Goal: Communication & Community: Answer question/provide support

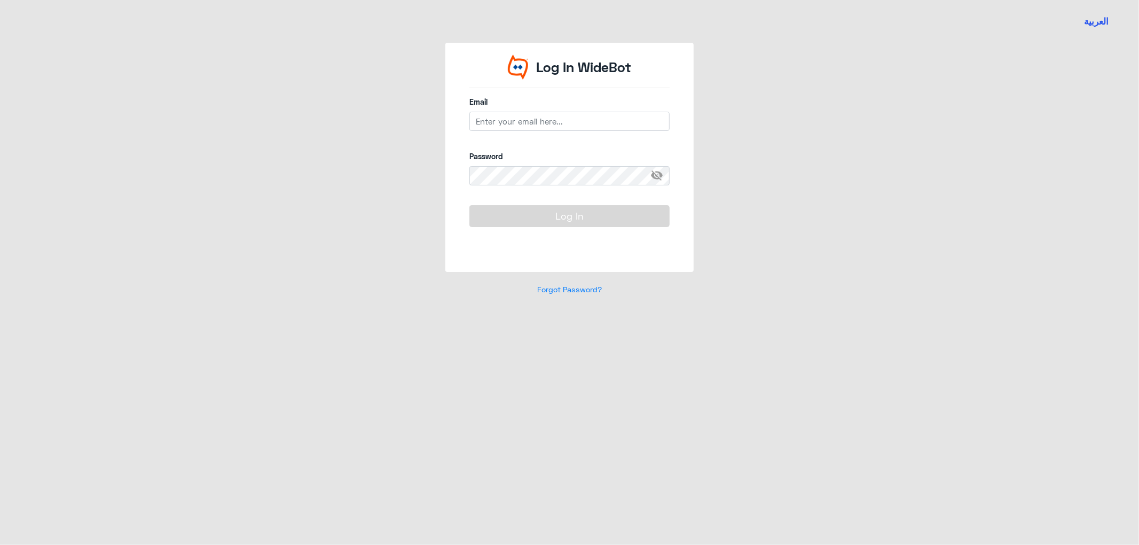
type input "[EMAIL_ADDRESS][DOMAIN_NAME]"
click at [469, 205] on button "Log In" at bounding box center [569, 215] width 200 height 21
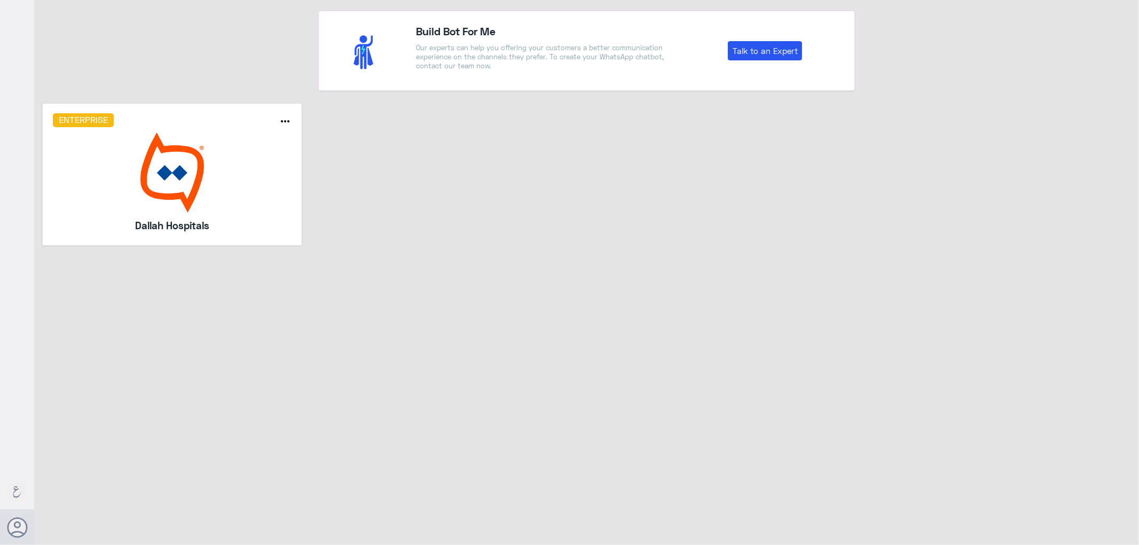
click at [163, 191] on img at bounding box center [172, 172] width 239 height 80
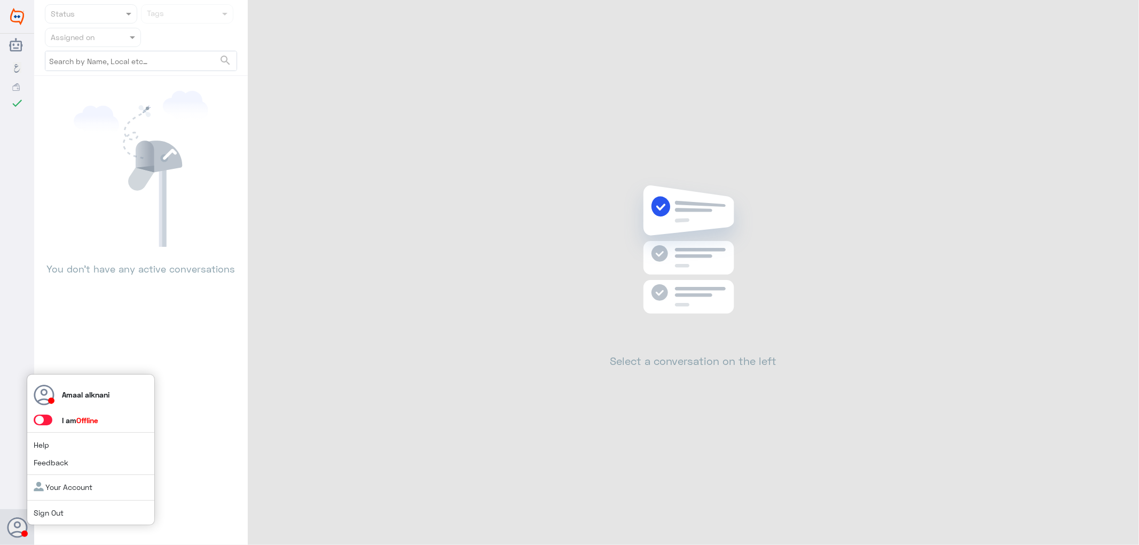
click at [46, 421] on span at bounding box center [43, 419] width 19 height 11
click at [0, 0] on input "checkbox" at bounding box center [0, 0] width 0 height 0
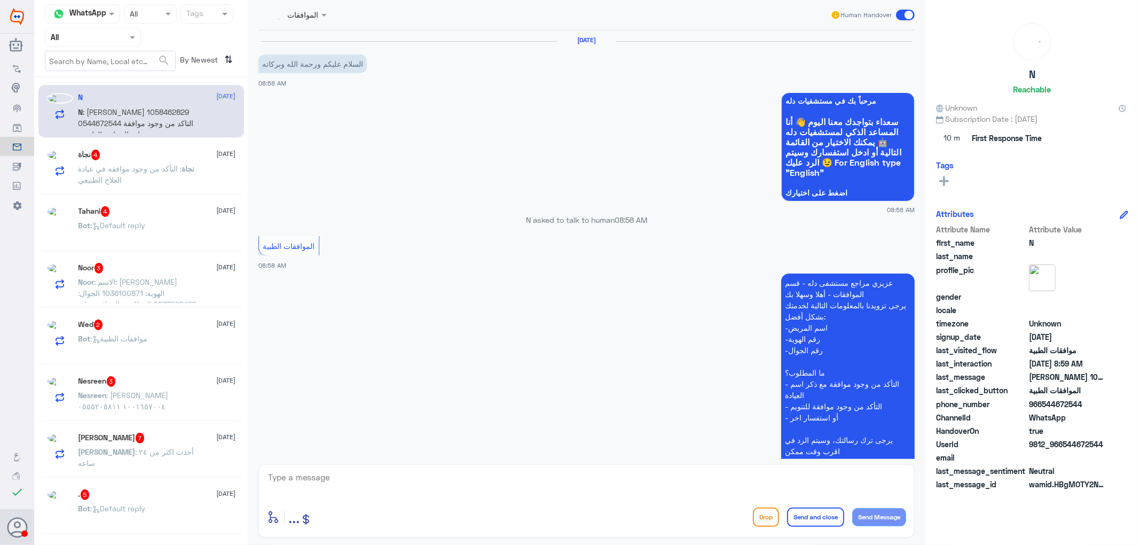
scroll to position [199, 0]
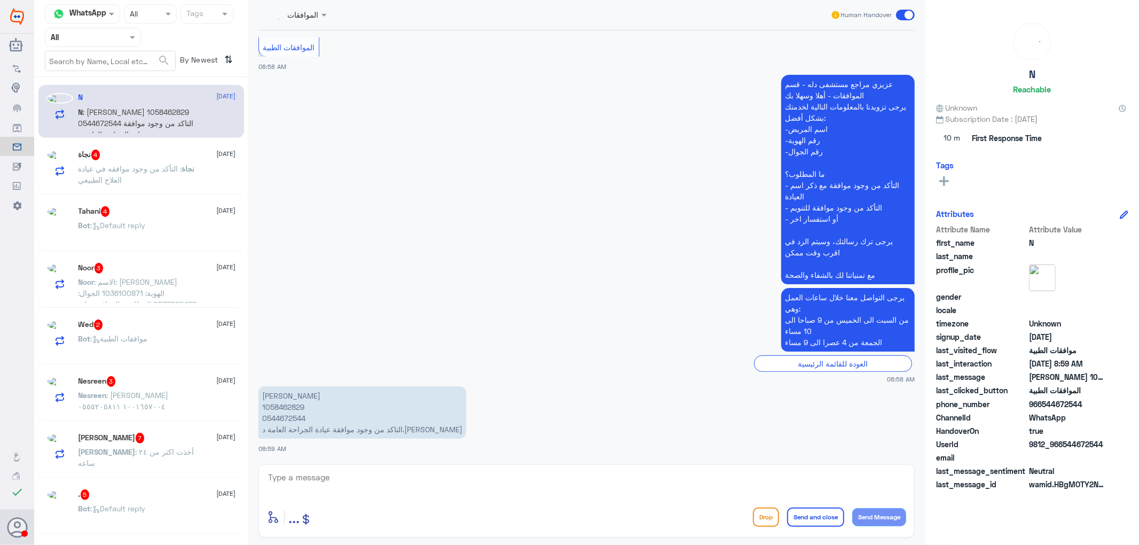
click at [97, 40] on input "text" at bounding box center [80, 37] width 59 height 12
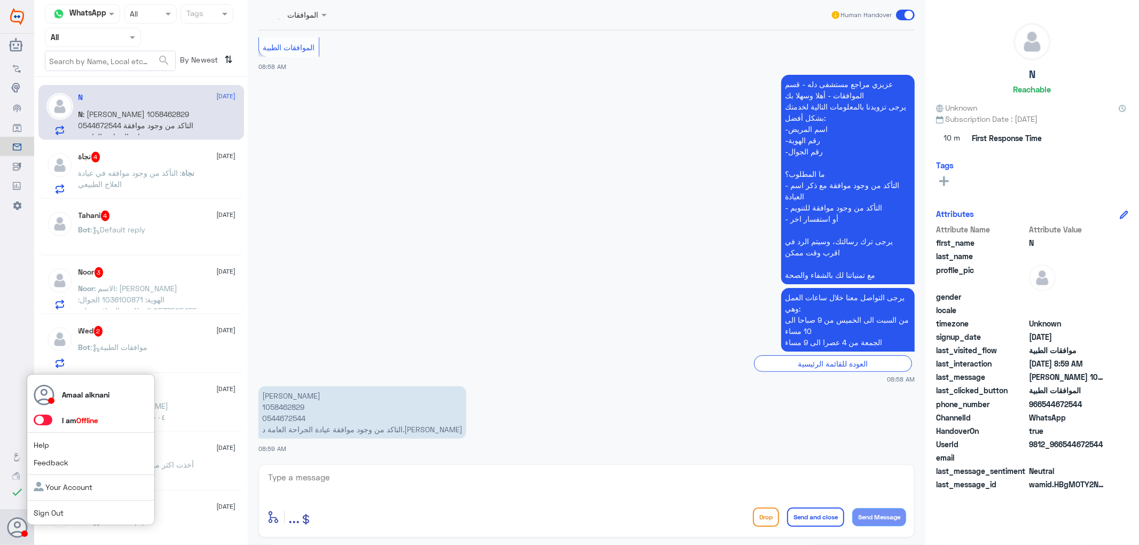
click at [48, 419] on span at bounding box center [43, 419] width 19 height 11
click at [0, 0] on input "checkbox" at bounding box center [0, 0] width 0 height 0
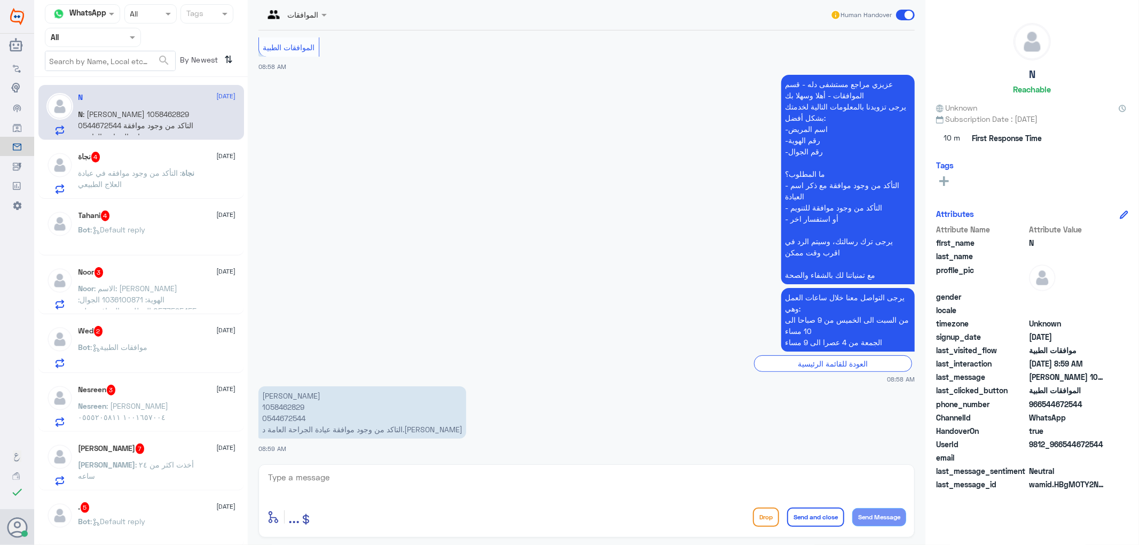
click at [12, 362] on div "Flow Builder Conversational Skills Broadcast Audience Inbox Growth Tools Analyt…" at bounding box center [17, 279] width 34 height 443
click at [83, 31] on input "text" at bounding box center [80, 37] width 59 height 12
click at [80, 109] on Inbox "Your Inbox" at bounding box center [87, 107] width 37 height 9
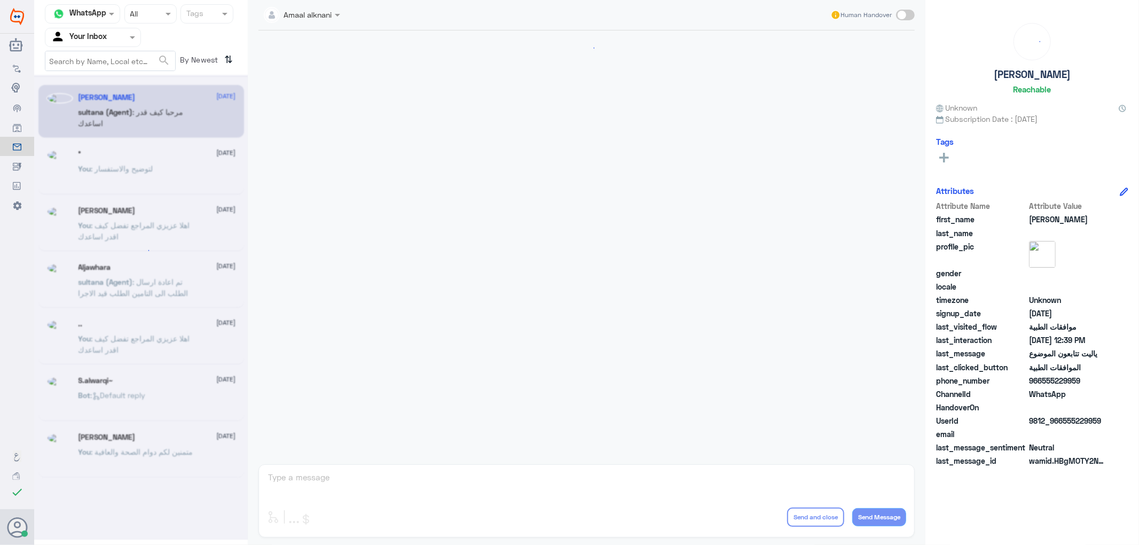
scroll to position [891, 0]
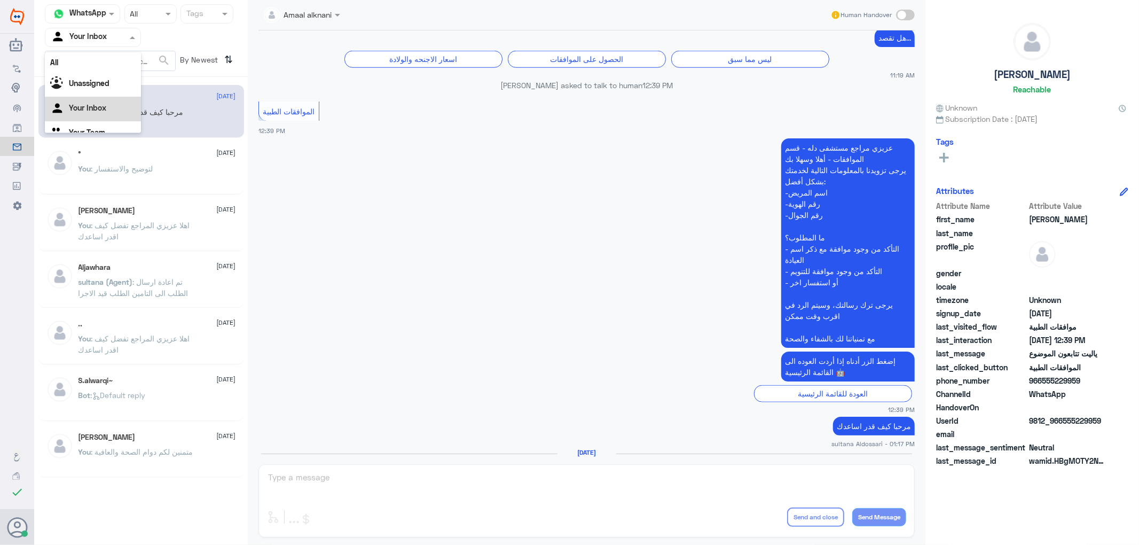
click at [111, 36] on div at bounding box center [92, 37] width 95 height 12
click at [100, 115] on Team "Your Team" at bounding box center [87, 118] width 36 height 9
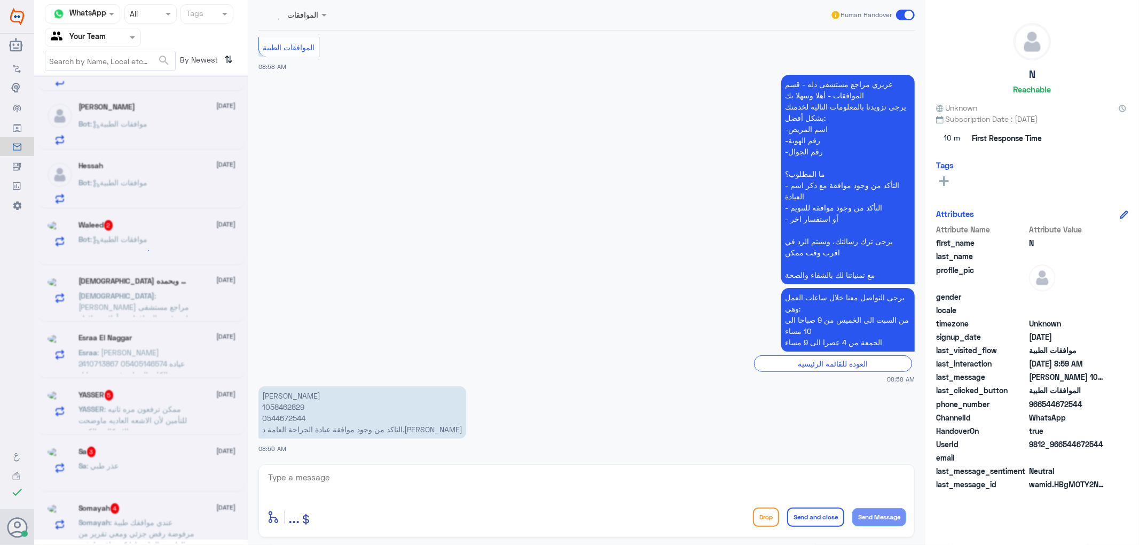
scroll to position [0, 0]
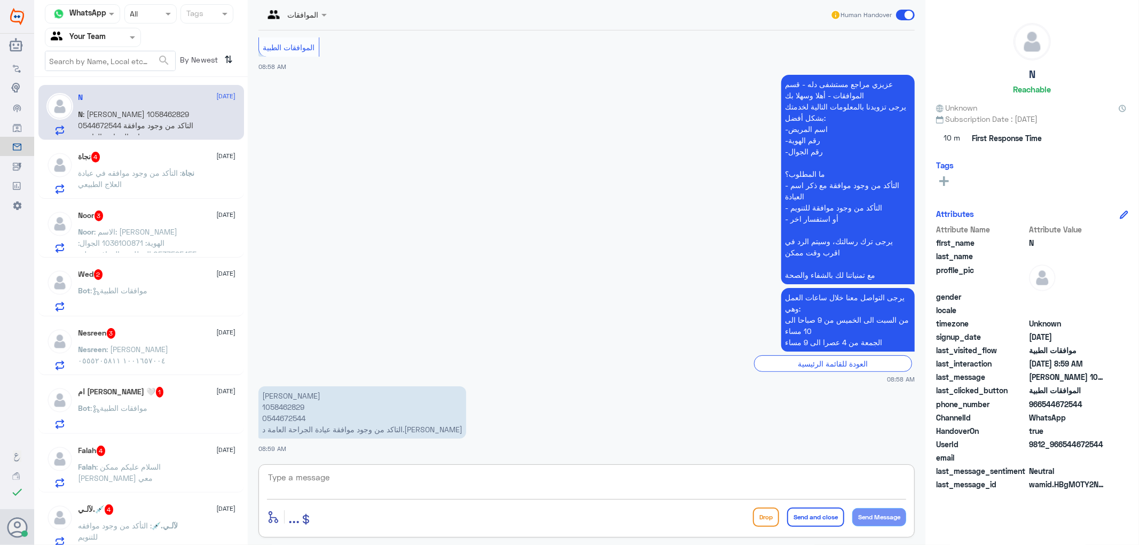
click at [349, 479] on textarea at bounding box center [586, 483] width 639 height 26
click at [298, 415] on p "[PERSON_NAME] 1058462829 0544672544 التاكد من وجود موافقة عيادة الجراحة العامة …" at bounding box center [363, 412] width 208 height 52
copy p "0544672544"
click at [346, 472] on textarea at bounding box center [586, 483] width 639 height 26
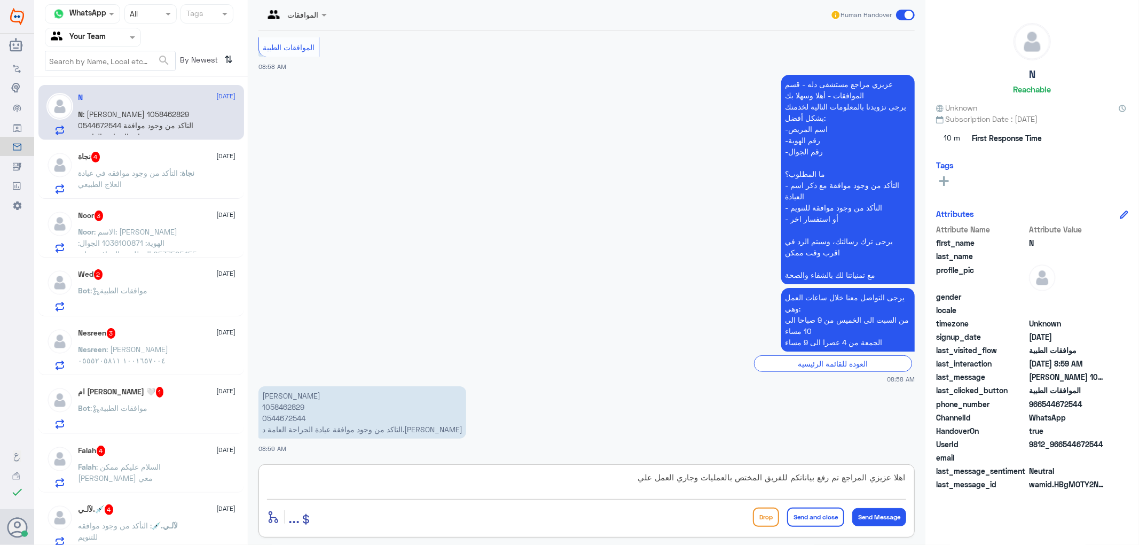
type textarea "اهلا عزيزي المراجع تم رفع بياناتكم للفريق المختص بالعمليات وجاري العمل عليه"
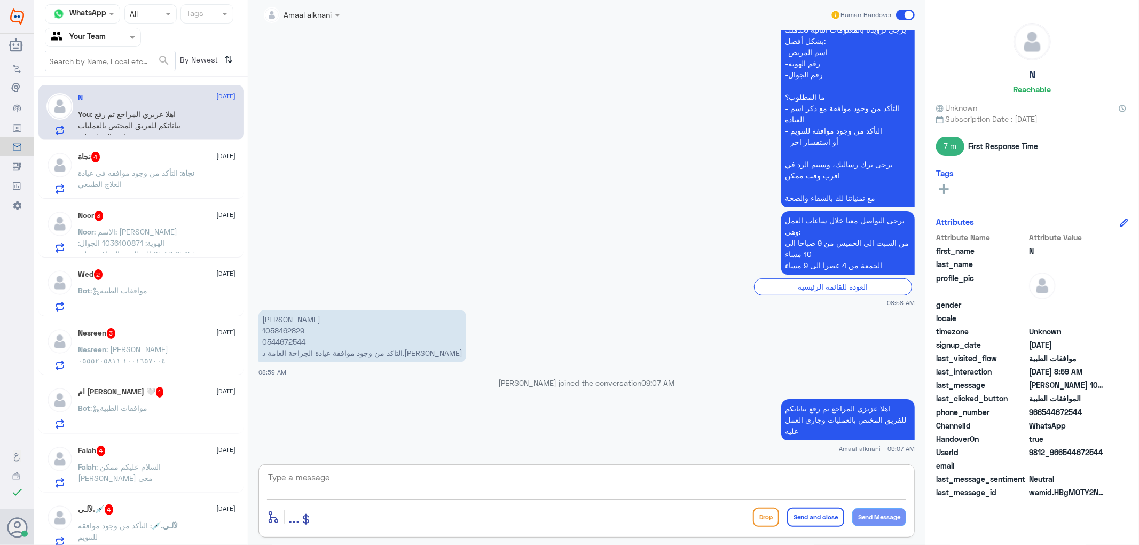
click at [444, 484] on textarea at bounding box center [586, 483] width 639 height 26
type textarea "اي تحديث ع الطلب ستصلكم رساله من التامين بحالة الموافقة"
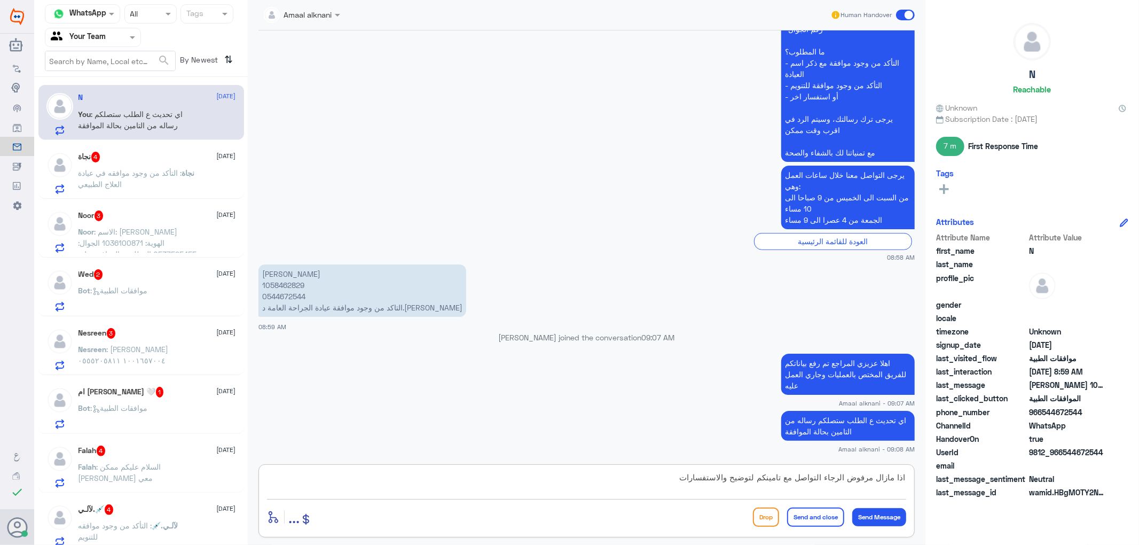
type textarea "اذا مازال مرفوض الرجاء التواصل مع تامينكم لتوضيح والاستفسارات"
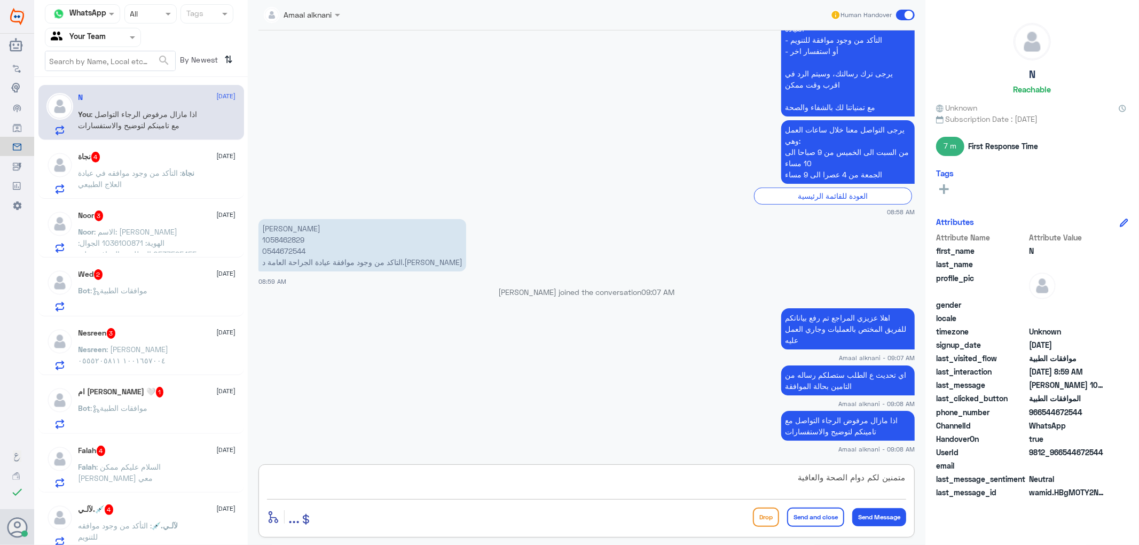
type textarea "متمنين لكم دوام الصحة والعافية"
click at [817, 526] on button "Send and close" at bounding box center [815, 516] width 57 height 19
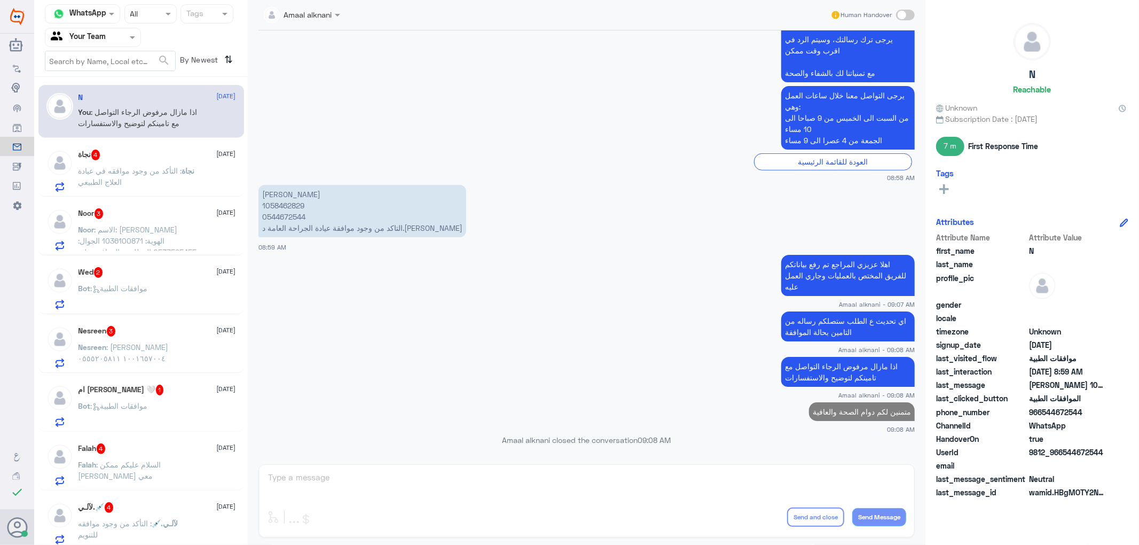
click at [182, 171] on span "نجاة" at bounding box center [188, 170] width 13 height 9
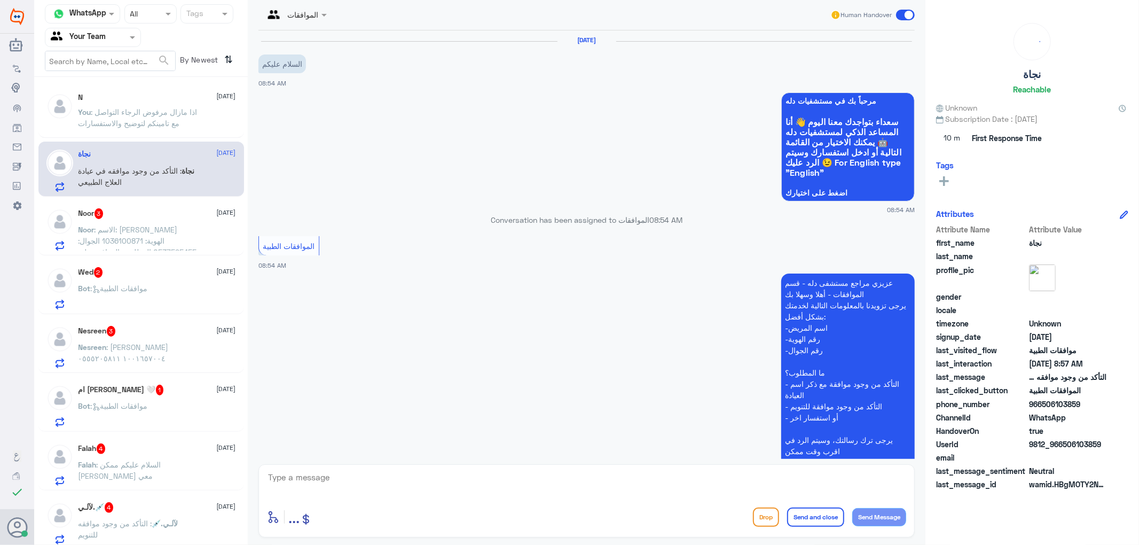
scroll to position [348, 0]
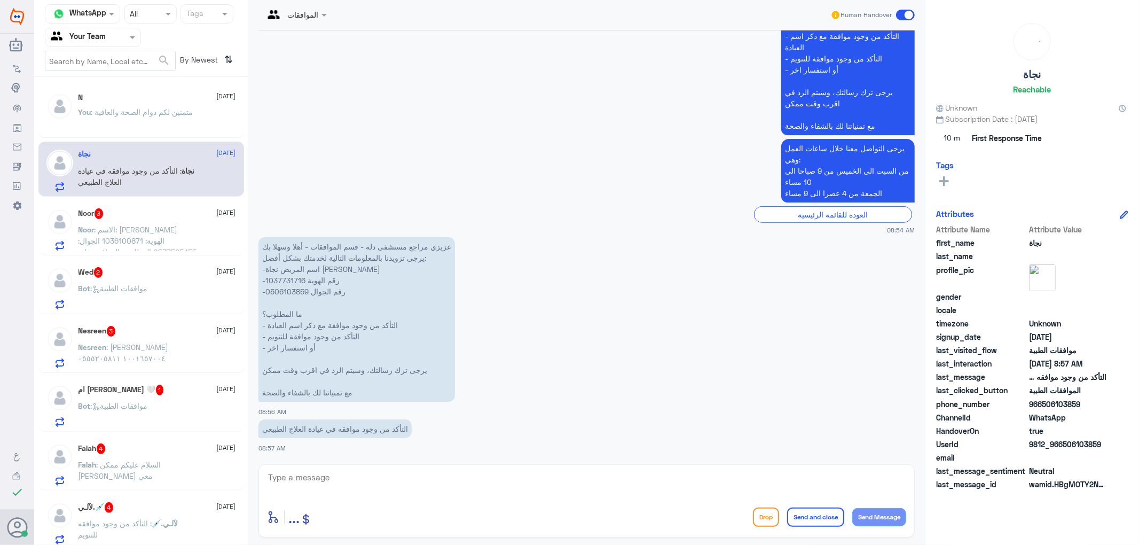
click at [283, 287] on p "عزيزي مراجع مستشفى دله - قسم الموافقات - أهلا وسهلا بك يرجى تزويدنا بالمعلومات …" at bounding box center [357, 319] width 197 height 165
copy p "0506103859"
click at [381, 475] on textarea at bounding box center [586, 483] width 639 height 26
type textarea "هل لديكم طلب مرفوع في مستشفى اخر؟"
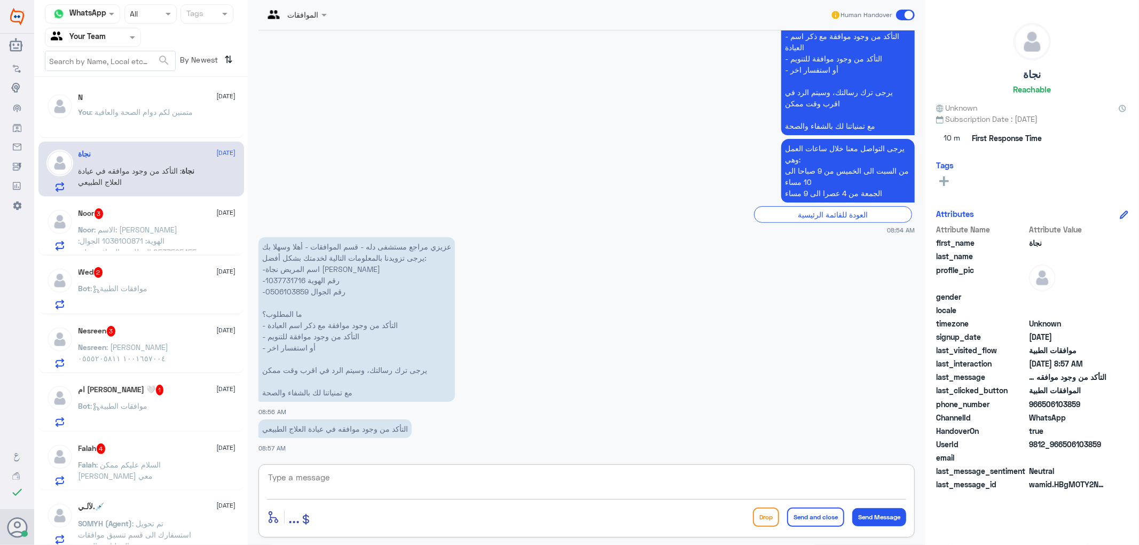
scroll to position [393, 0]
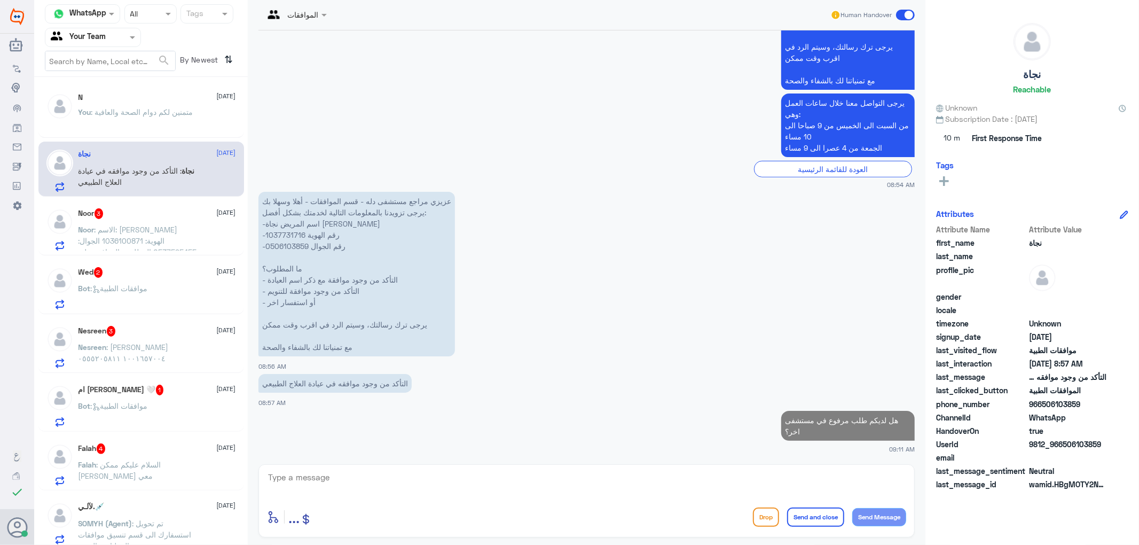
click at [132, 234] on p "Noor : الاسم: [PERSON_NAME] الهوية: 1036100871 الجوال: 0537595455 المطلوب: المو…" at bounding box center [139, 237] width 120 height 27
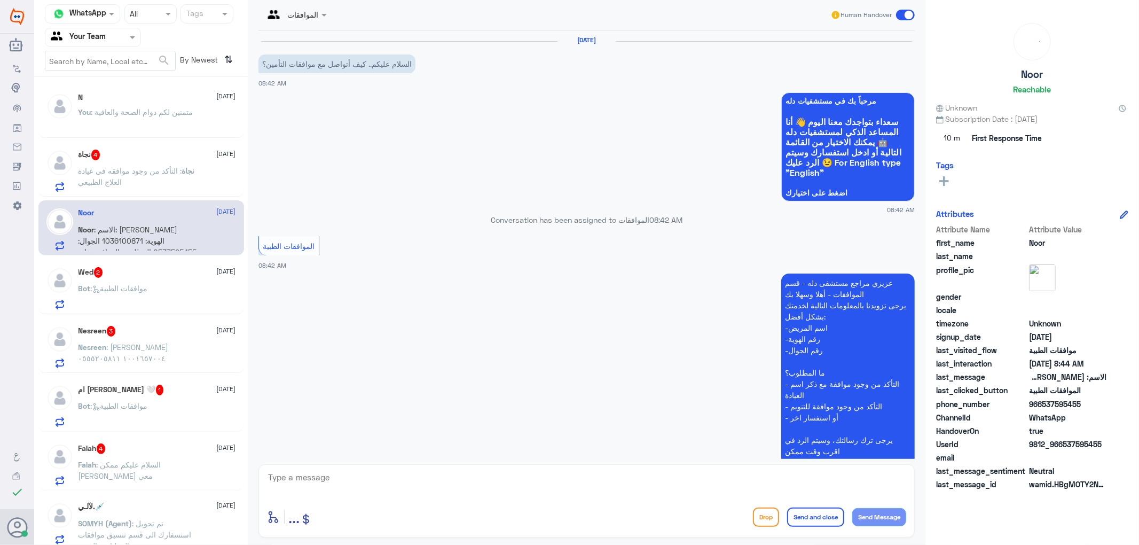
scroll to position [199, 0]
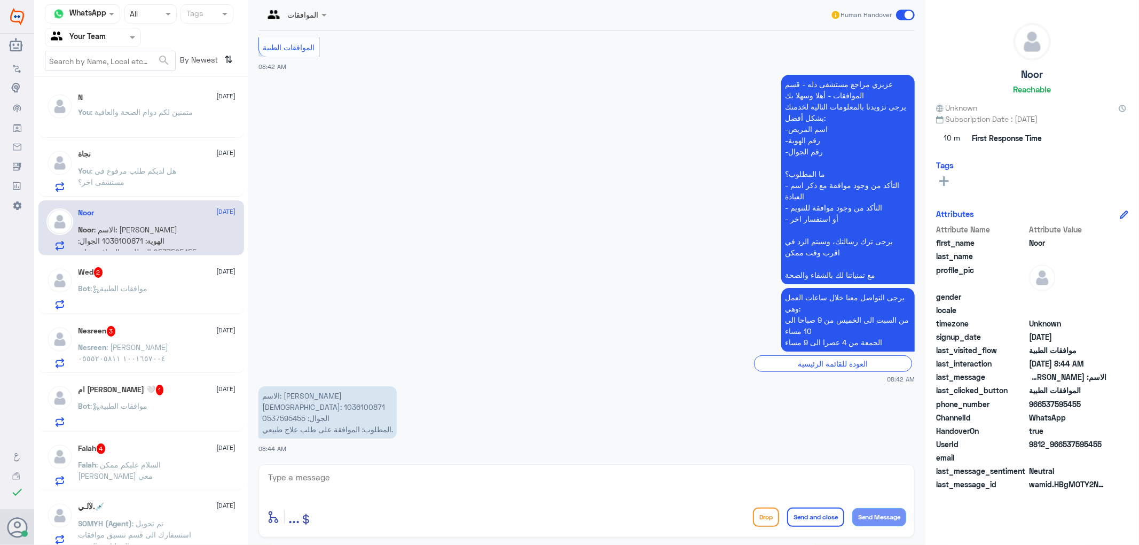
click at [282, 416] on p "الاسم: [PERSON_NAME] الهوية: 1036100871 الجوال: 0537595455 المطلوب: الموافقة عل…" at bounding box center [328, 412] width 138 height 52
copy p "0537595455"
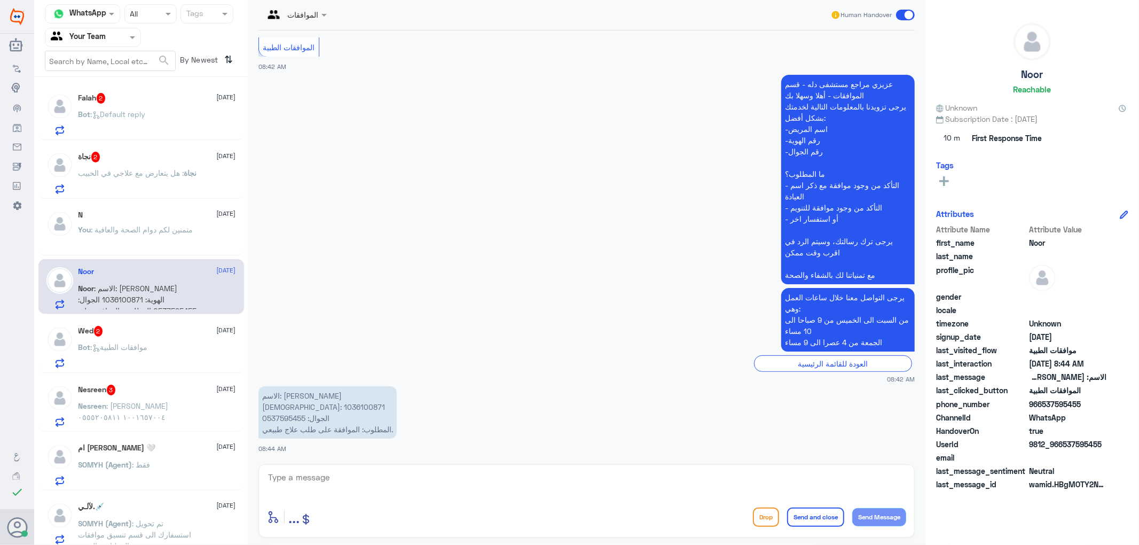
click at [320, 476] on textarea at bounding box center [586, 483] width 639 height 26
type textarea "م"
type textarea "تم متابعة طلبكم الان مرة اخرى"
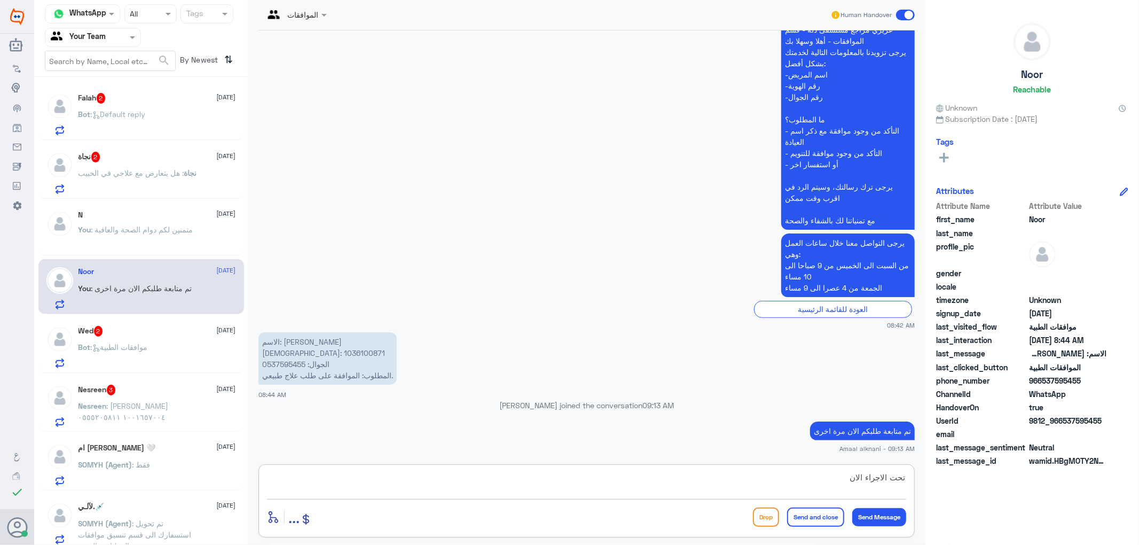
type textarea "تحت الاجراء الان"
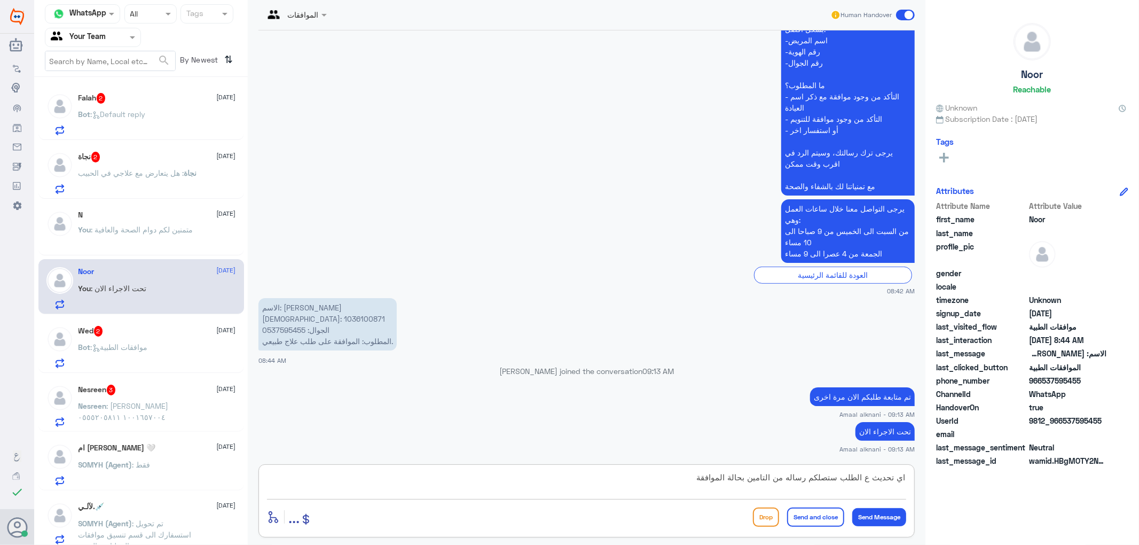
type textarea "اي تحديث ع الطلب ستصلكم رساله من التامين بحالة الموافقة"
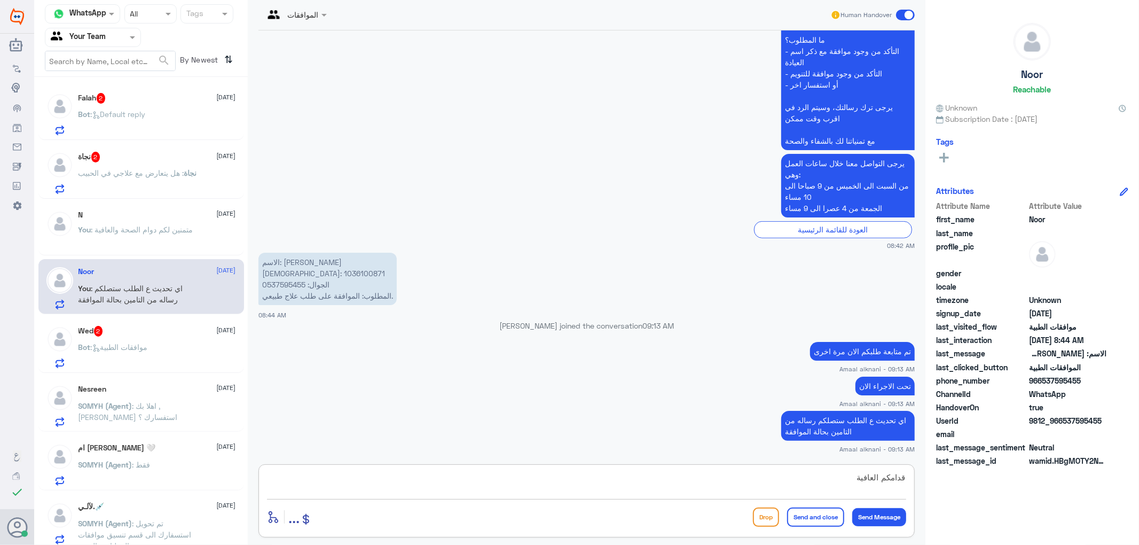
type textarea "قدامكم العافية"
click at [811, 509] on button "Send and close" at bounding box center [815, 516] width 57 height 19
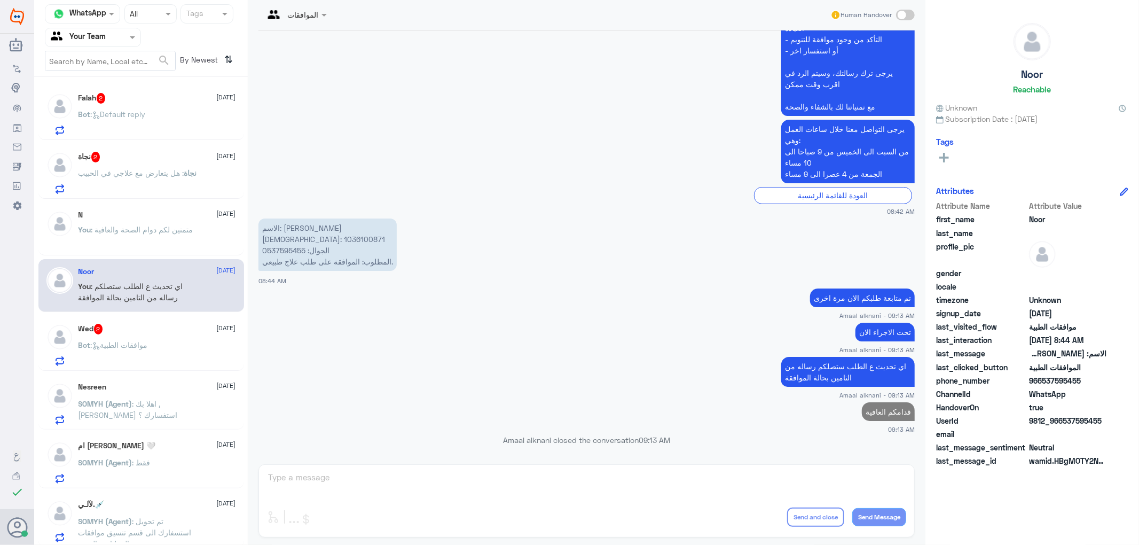
click at [151, 181] on p "نجاة : هل يتعارض مع علاجي في الحبيب" at bounding box center [138, 180] width 119 height 27
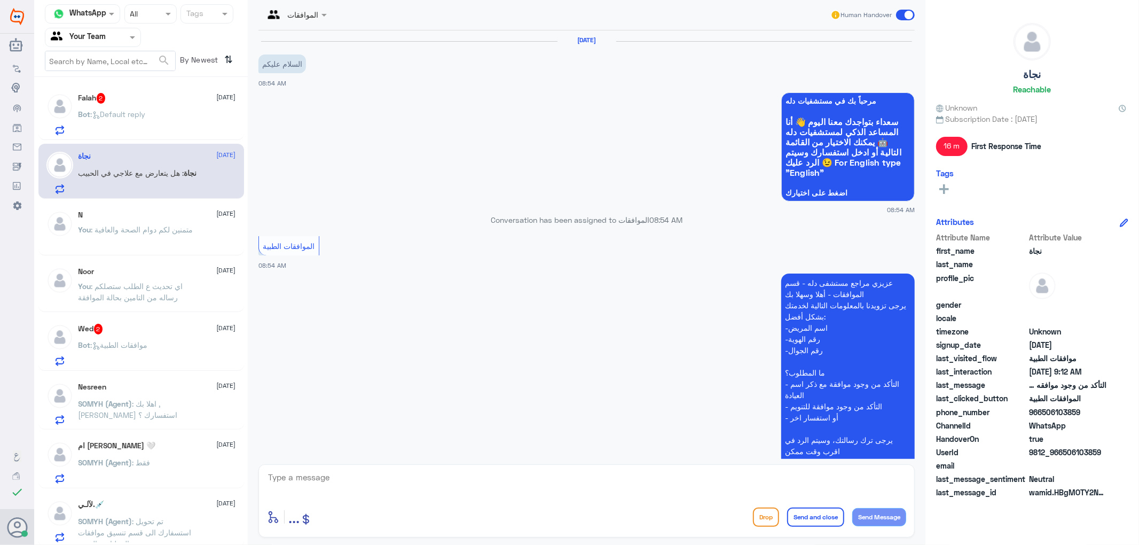
scroll to position [497, 0]
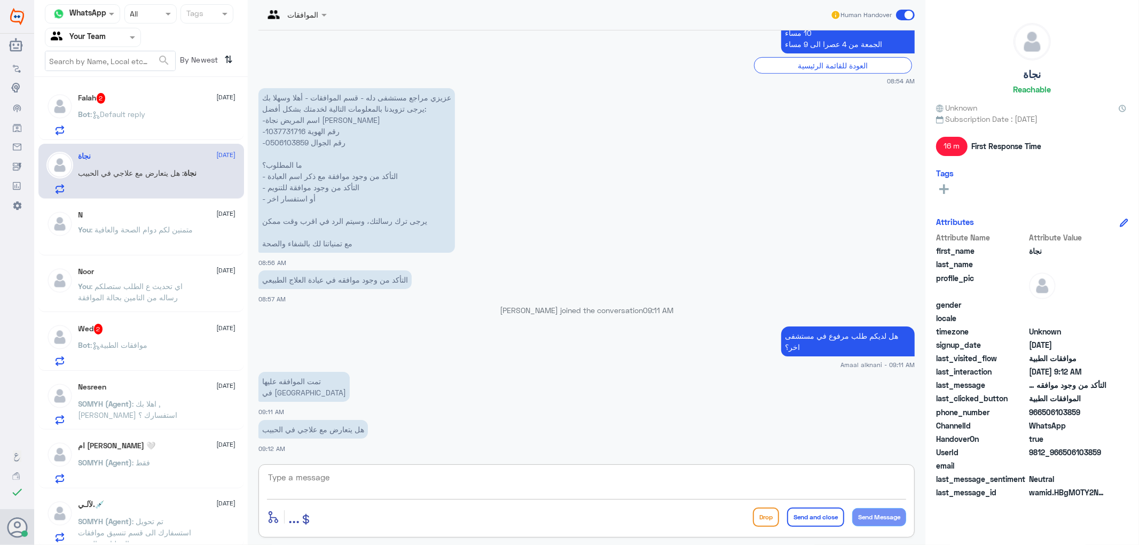
click at [324, 483] on textarea at bounding box center [586, 483] width 639 height 26
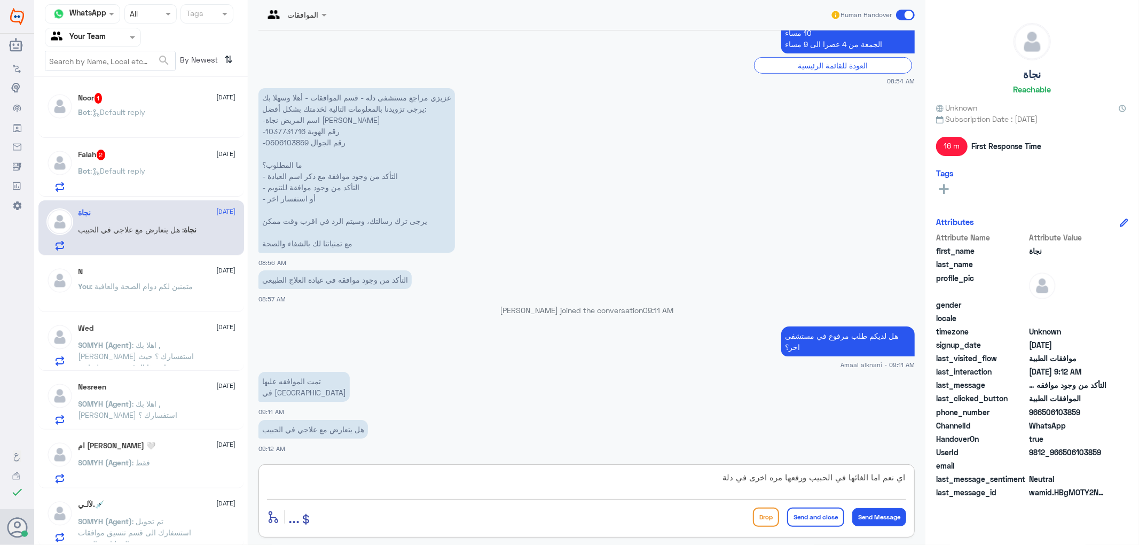
type textarea "اي نعم اما الغائها في الحبيب ورفعها مره اخرى في دلة"
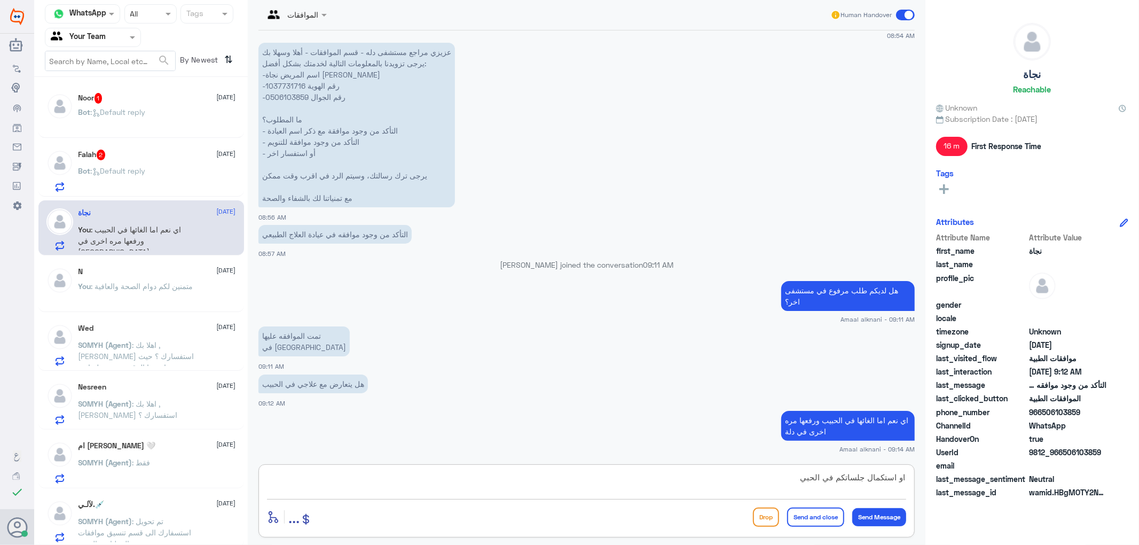
type textarea "او استكمال جلساتكم في الحبيب"
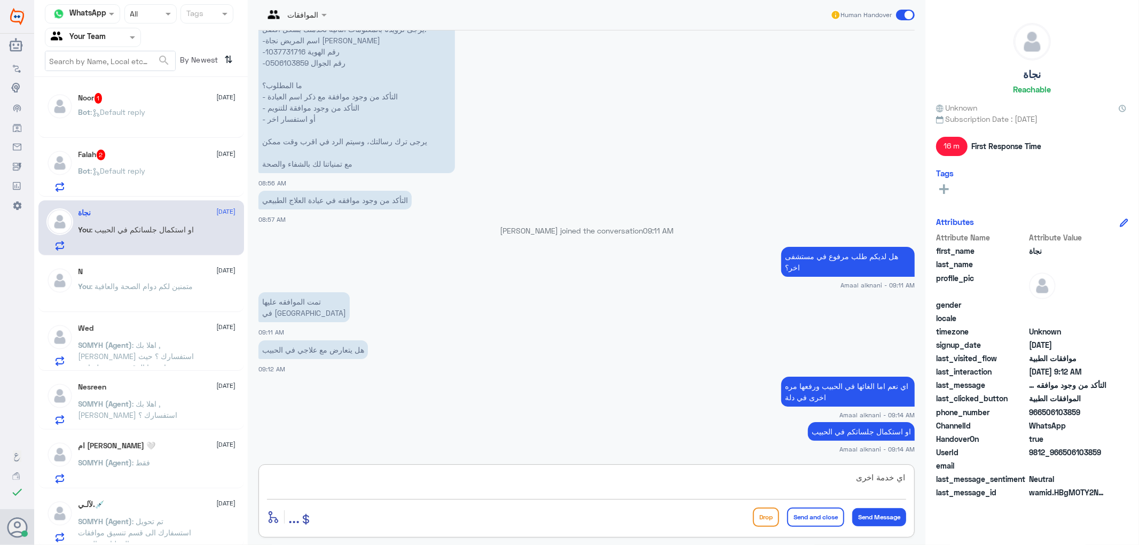
type textarea "اي خدمة اخرى ؟"
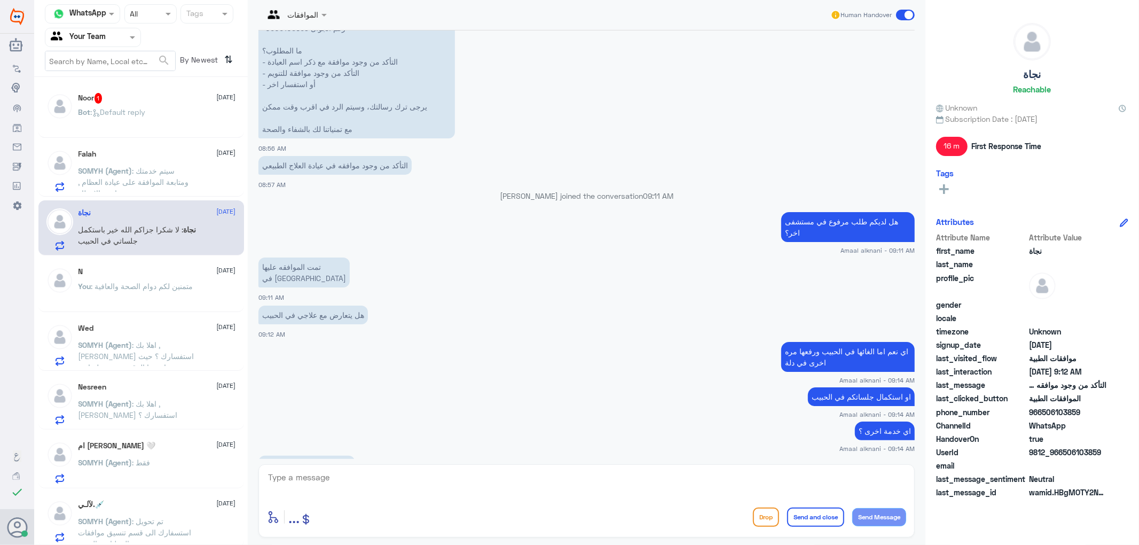
scroll to position [670, 0]
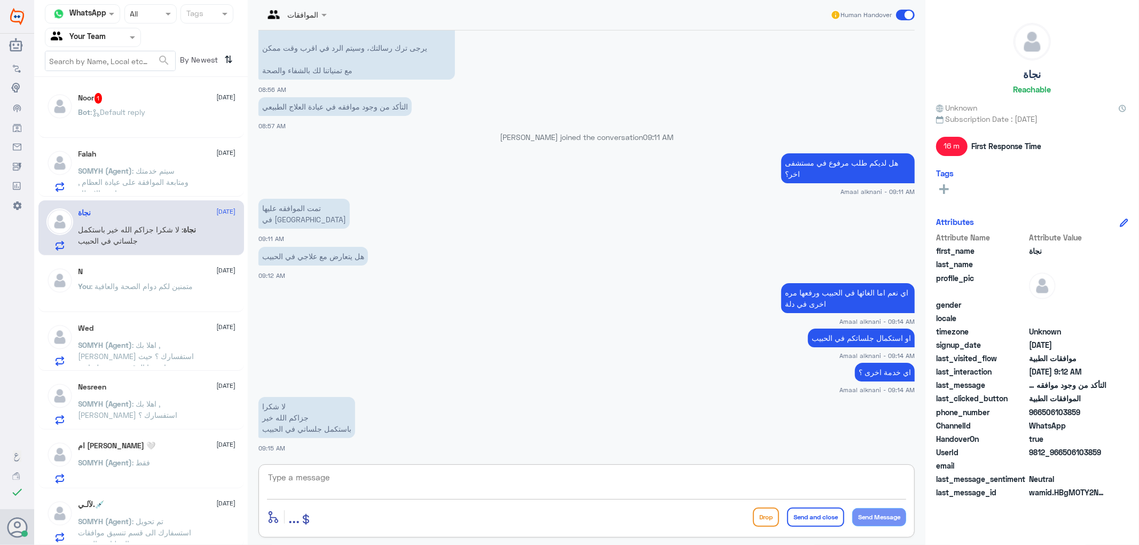
click at [359, 480] on textarea at bounding box center [586, 483] width 639 height 26
type textarea "قدامكم العافية"
click at [818, 524] on button "Send and close" at bounding box center [815, 516] width 57 height 19
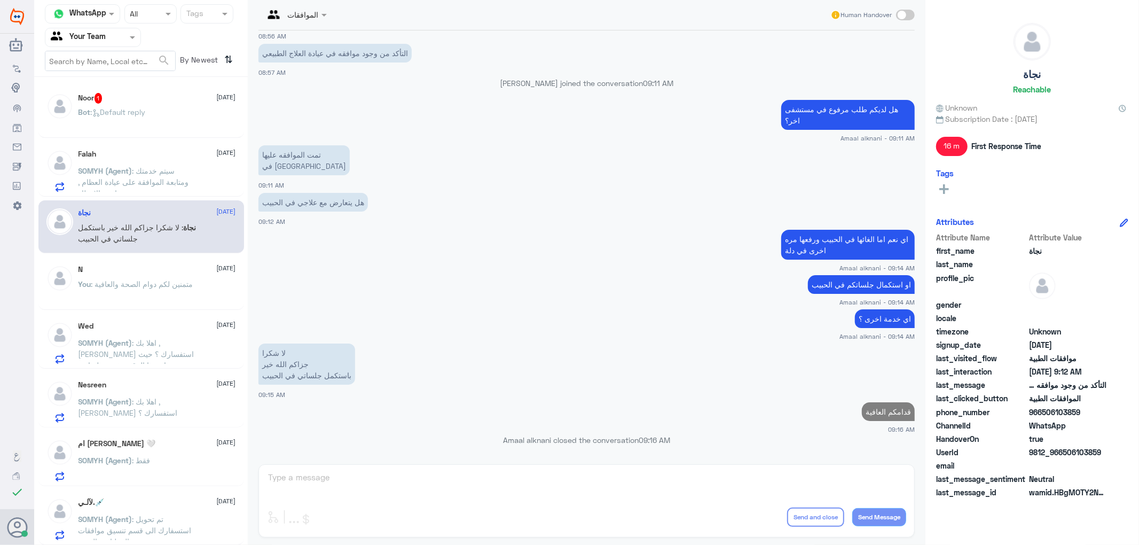
scroll to position [0, 0]
click at [120, 112] on span ": Default reply" at bounding box center [118, 111] width 55 height 9
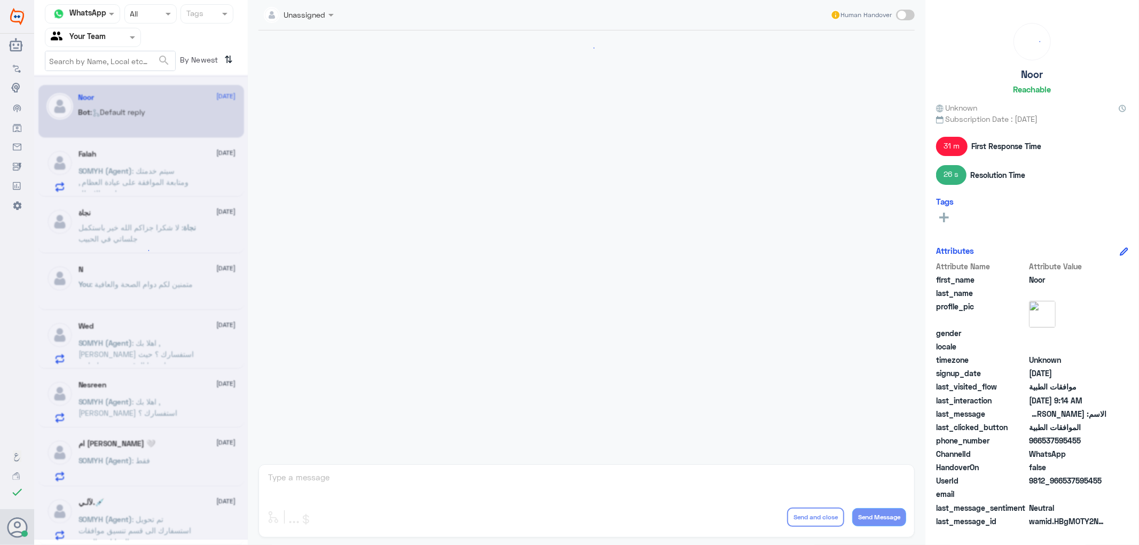
scroll to position [548, 0]
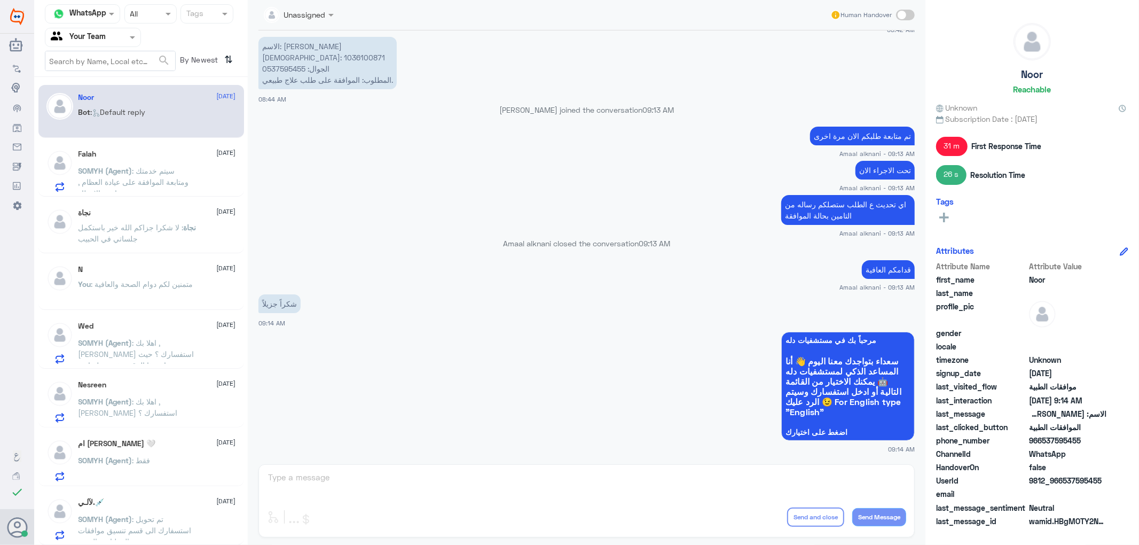
click at [386, 481] on div "Unassigned Human Handover [DATE] السلام عليكم.. كيف أتواصل مع موافقات التأمين؟ …" at bounding box center [587, 274] width 678 height 548
click at [123, 226] on span ": قدامكم العافية" at bounding box center [115, 227] width 49 height 9
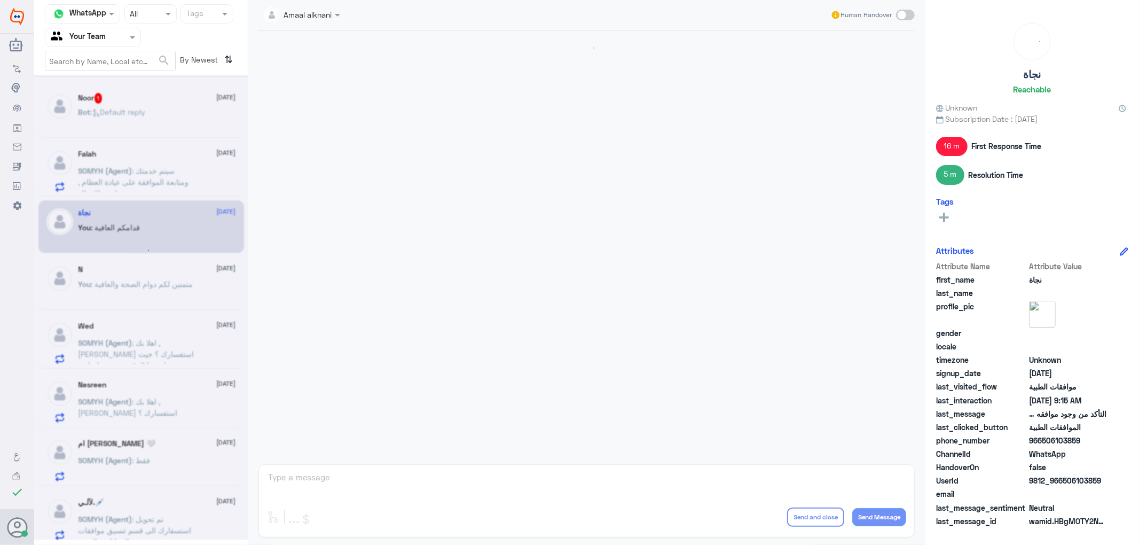
scroll to position [723, 0]
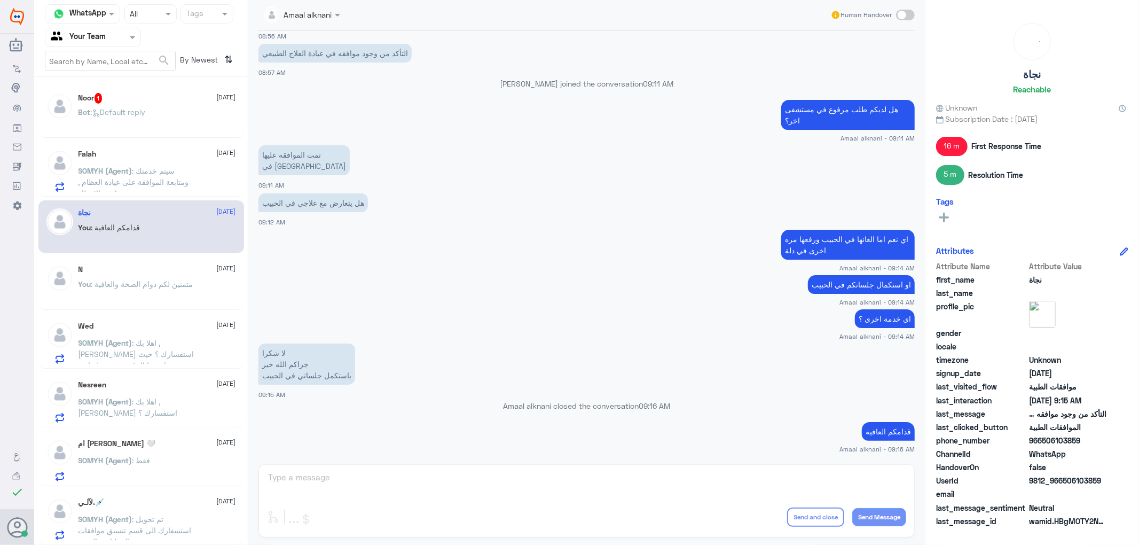
click at [327, 476] on div "Amaal alknani Human Handover [DATE] السلام عليكم 08:54 AM مرحباً بك في مستشفيات…" at bounding box center [587, 274] width 678 height 548
click at [142, 284] on span ": متمنين لكم دوام الصحة والعافية" at bounding box center [142, 283] width 102 height 9
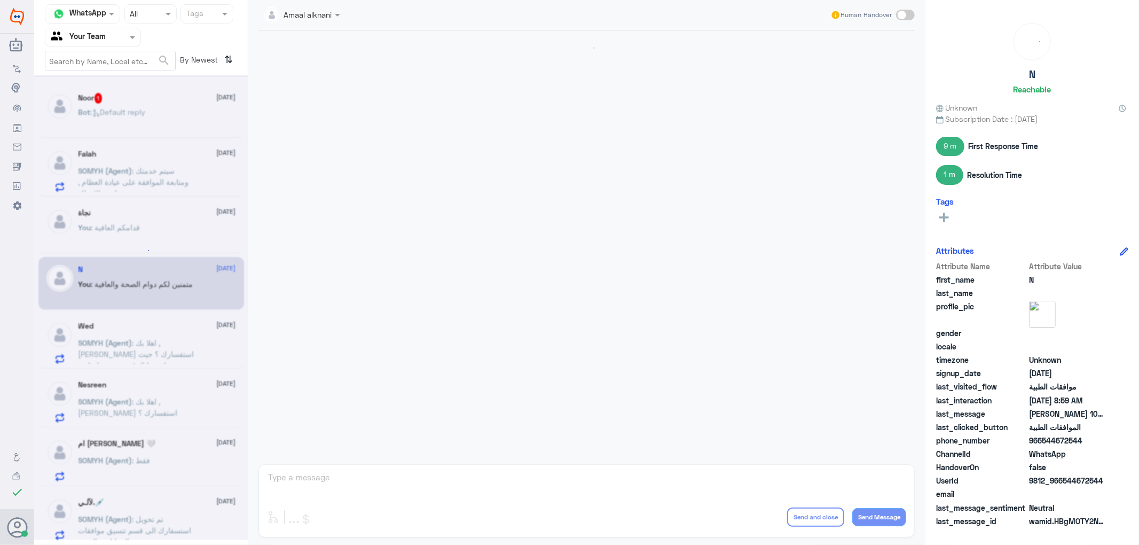
scroll to position [420, 0]
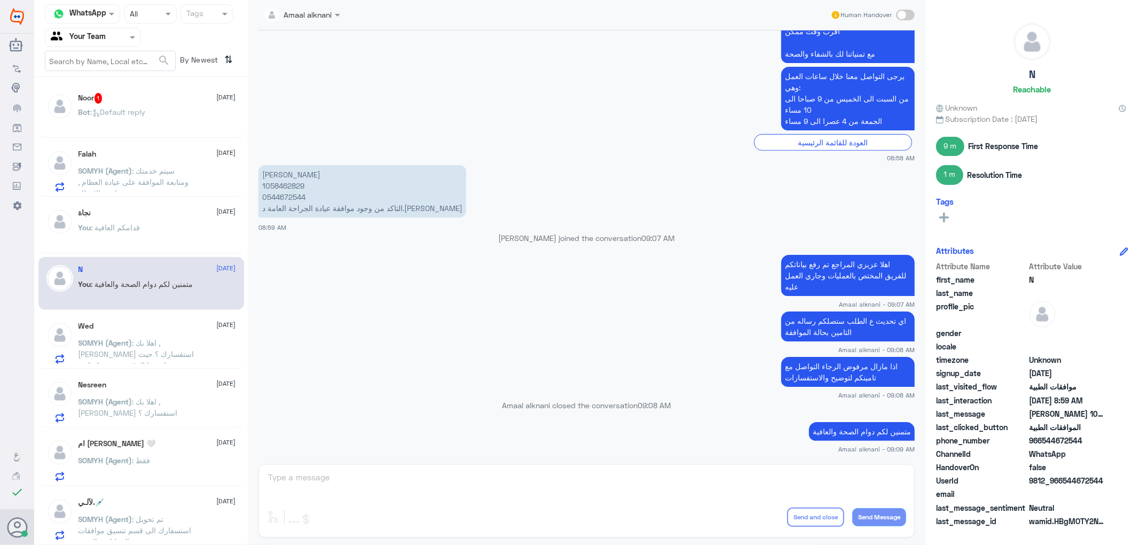
click at [138, 348] on p "SOMYH (Agent) : اهلا بك , [PERSON_NAME] استفسارك ؟ حيث ان هذا الرقم مخصص لمتابع…" at bounding box center [139, 350] width 120 height 27
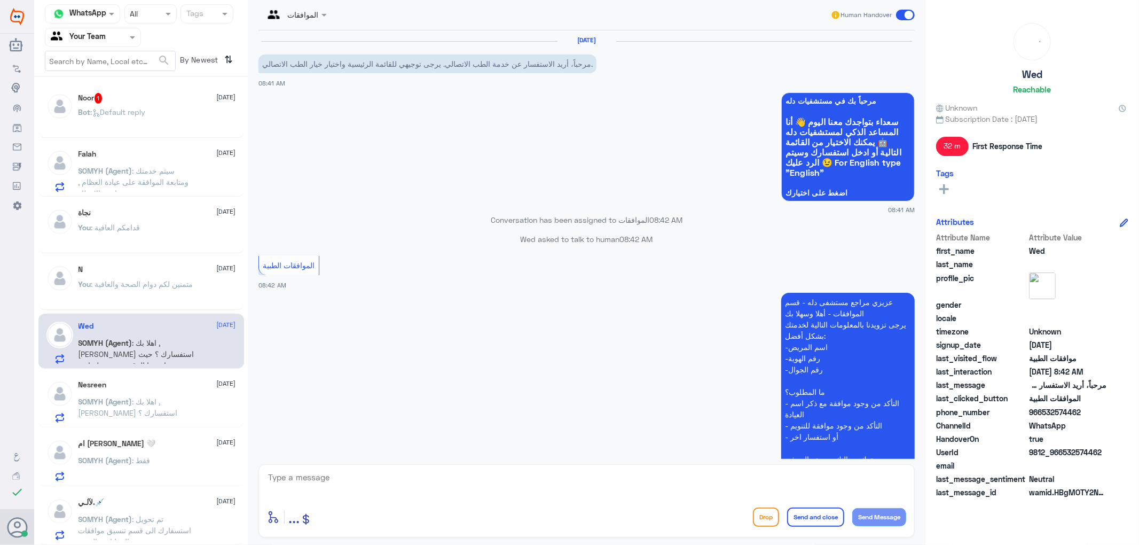
scroll to position [225, 0]
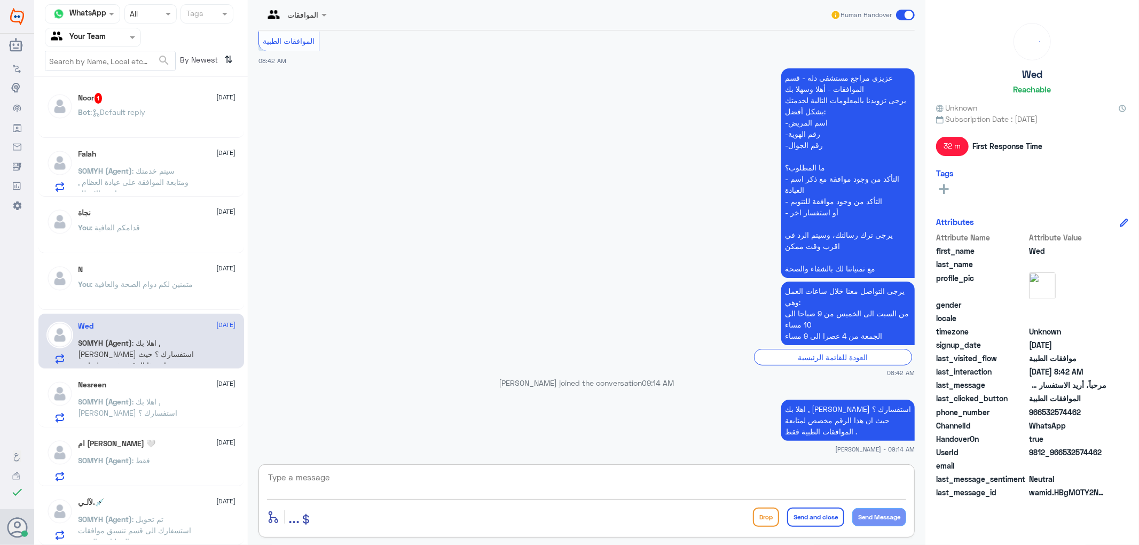
click at [359, 480] on textarea at bounding box center [586, 483] width 639 height 26
click at [135, 397] on span ": اهلا بك , [PERSON_NAME] استفسارك ؟" at bounding box center [128, 407] width 99 height 20
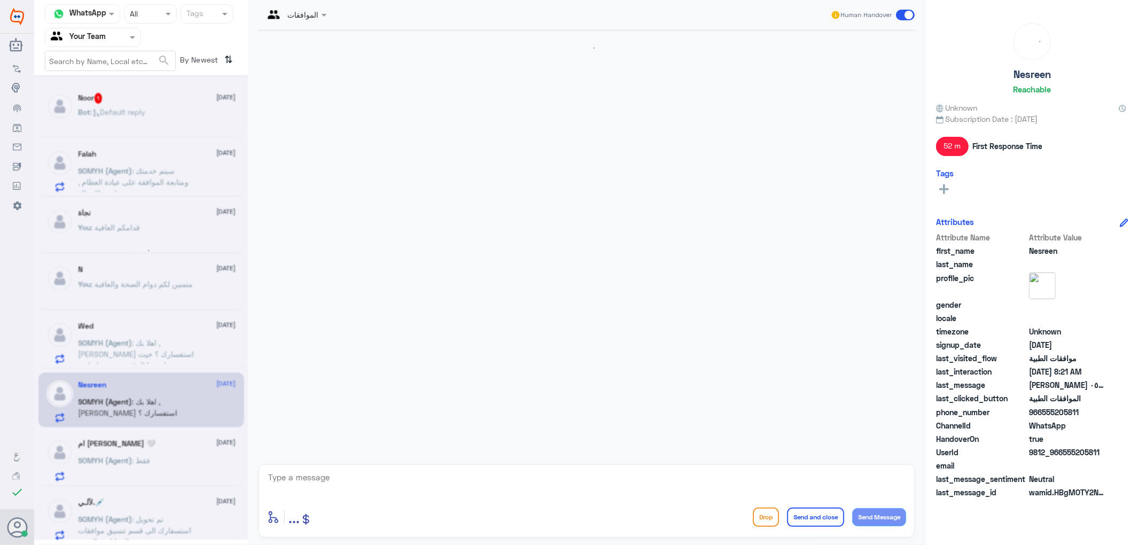
scroll to position [242, 0]
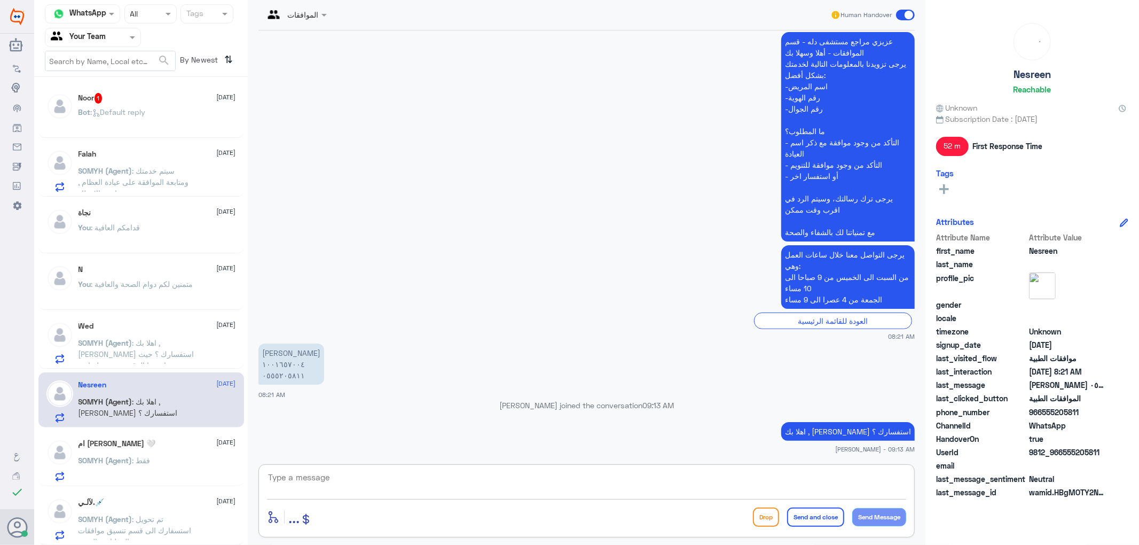
click at [366, 482] on textarea at bounding box center [586, 483] width 639 height 26
click at [129, 468] on p "SOMYH (Agent) : فقط" at bounding box center [115, 468] width 72 height 27
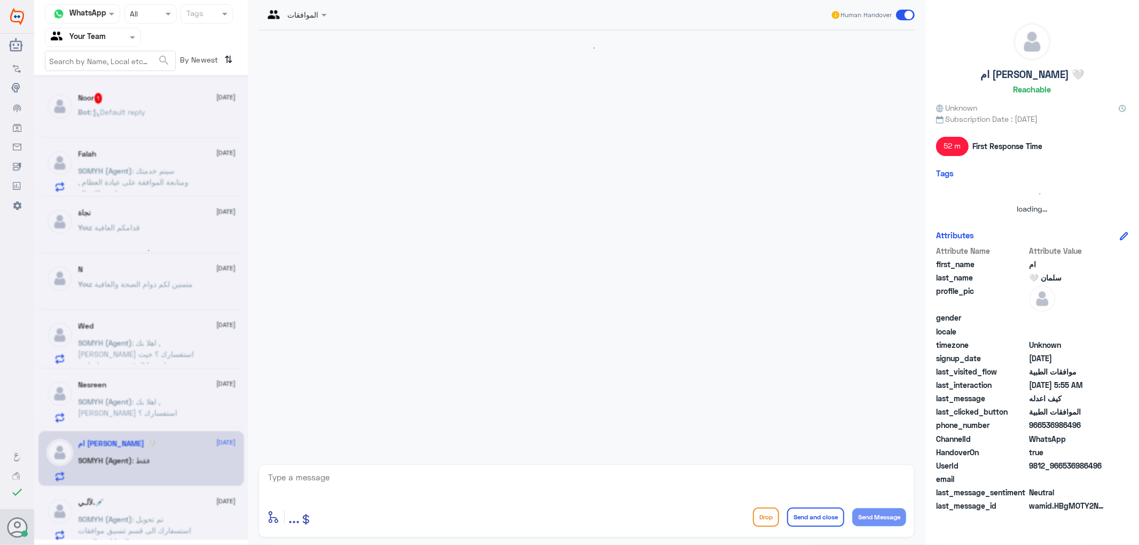
scroll to position [409, 0]
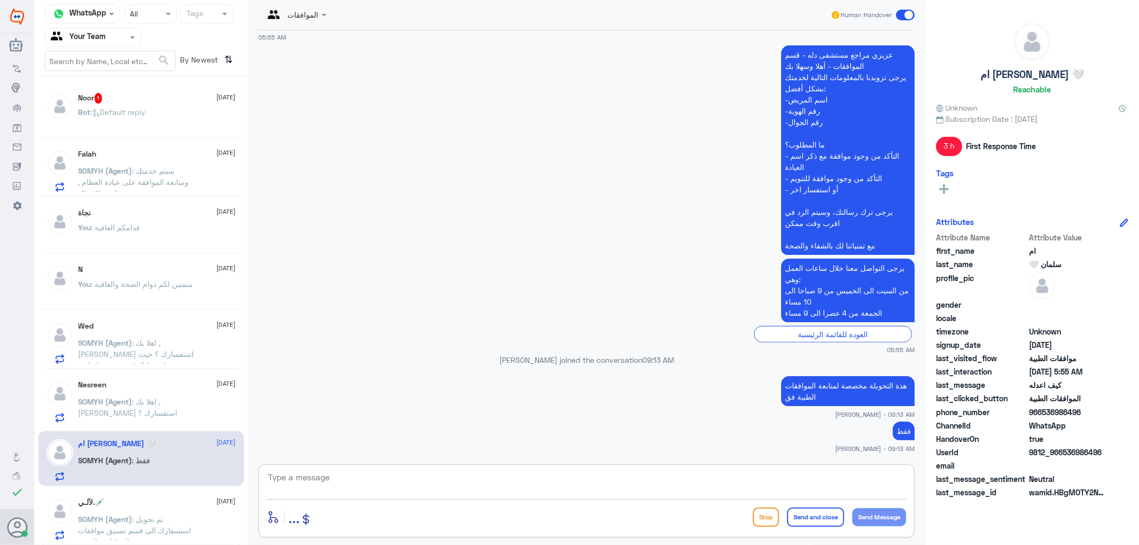
click at [417, 493] on textarea at bounding box center [586, 483] width 639 height 26
click at [131, 110] on span ": Default reply" at bounding box center [118, 111] width 55 height 9
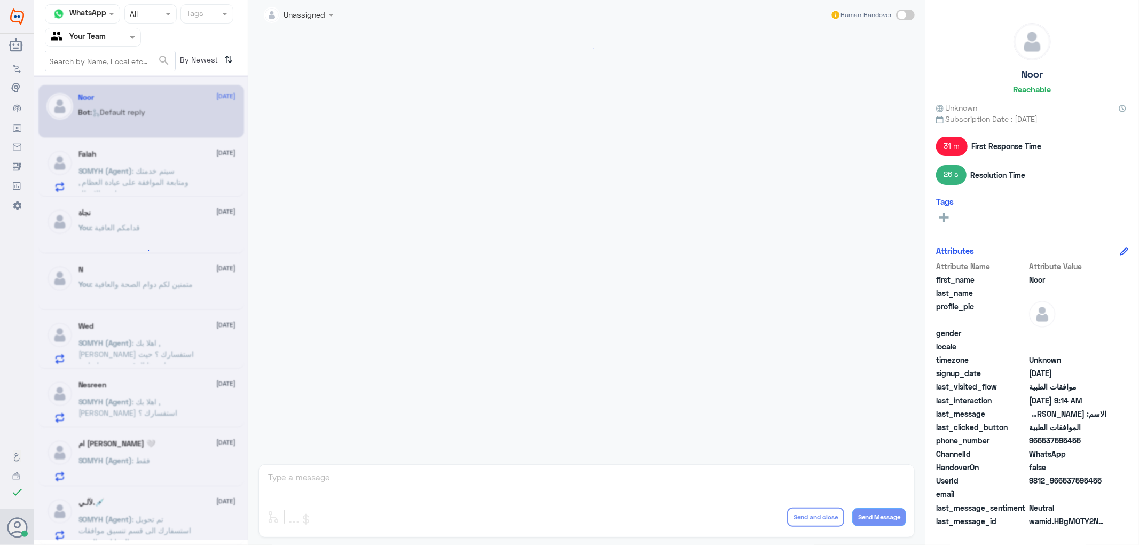
scroll to position [548, 0]
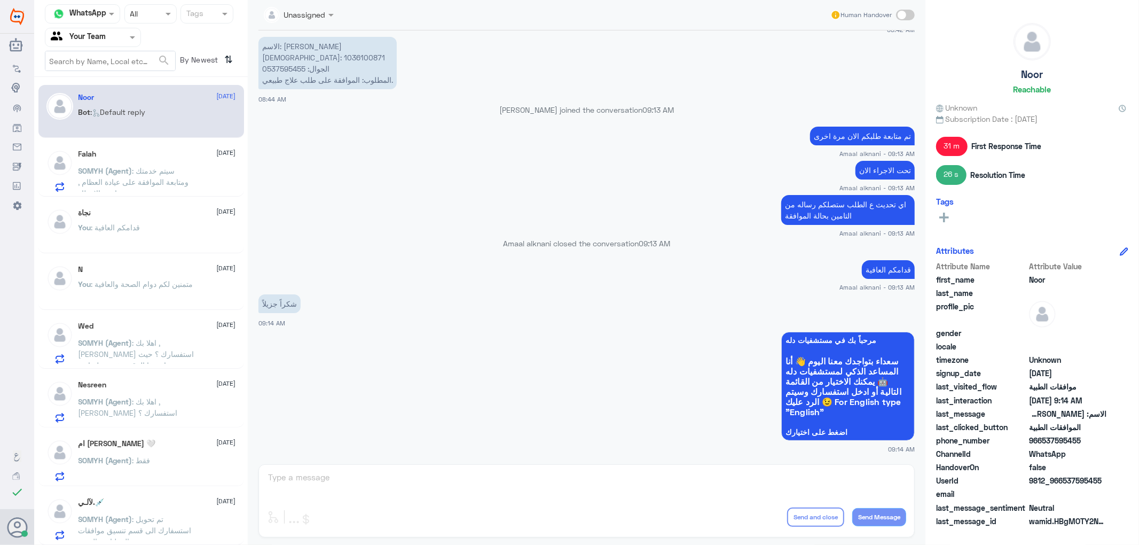
click at [312, 477] on div "Unassigned Human Handover [DATE] السلام عليكم.. كيف أتواصل مع موافقات التأمين؟ …" at bounding box center [587, 274] width 678 height 548
click at [116, 41] on div at bounding box center [92, 37] width 95 height 12
click at [108, 93] on div "Your Inbox" at bounding box center [93, 95] width 96 height 25
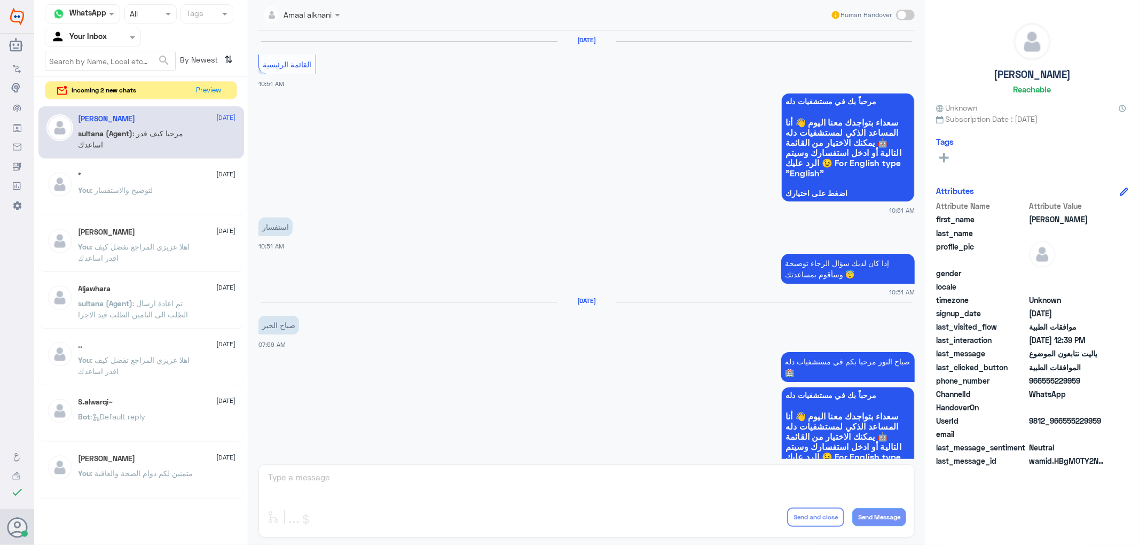
scroll to position [891, 0]
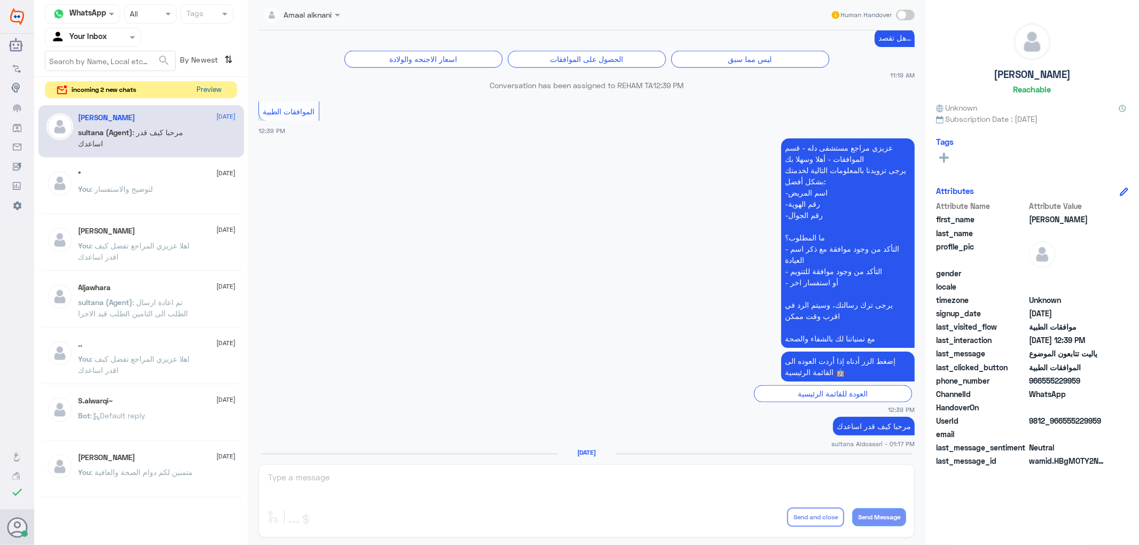
click at [209, 89] on button "Preview" at bounding box center [209, 90] width 33 height 17
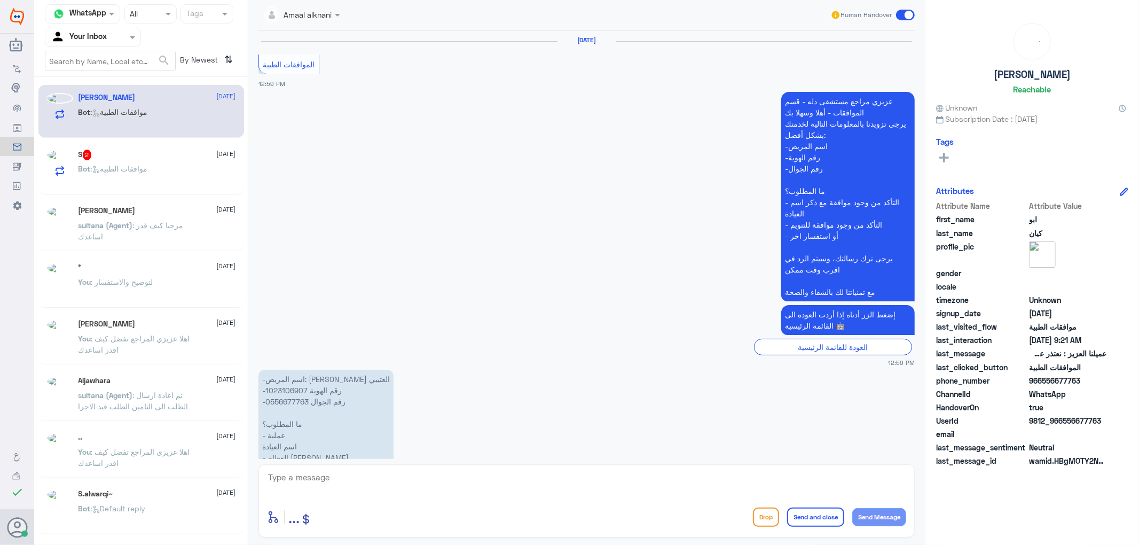
scroll to position [1123, 0]
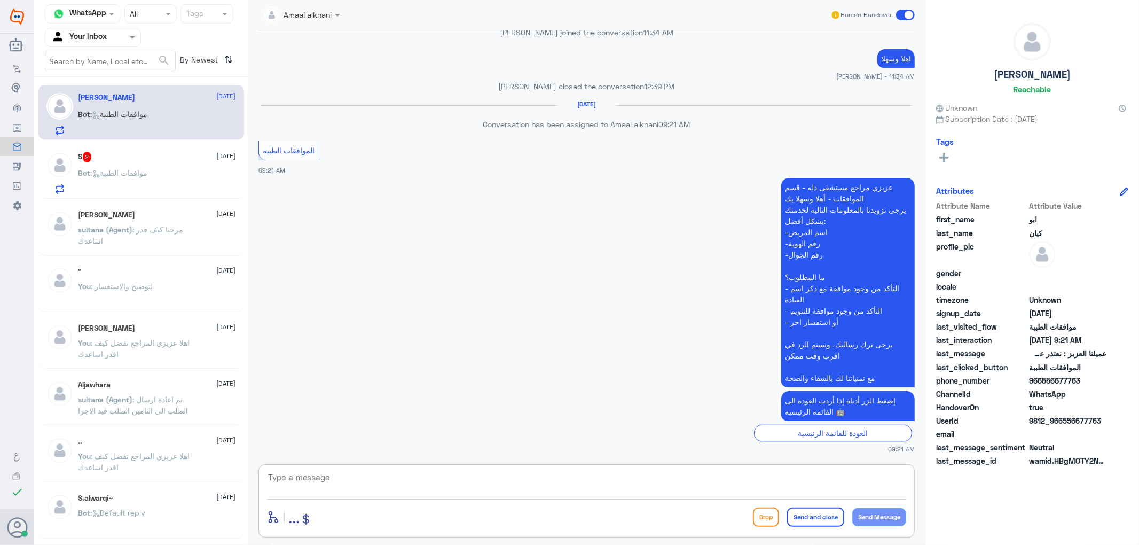
click at [341, 480] on textarea at bounding box center [586, 483] width 639 height 26
type textarea "تفضل كيف اقدر اساعدك"
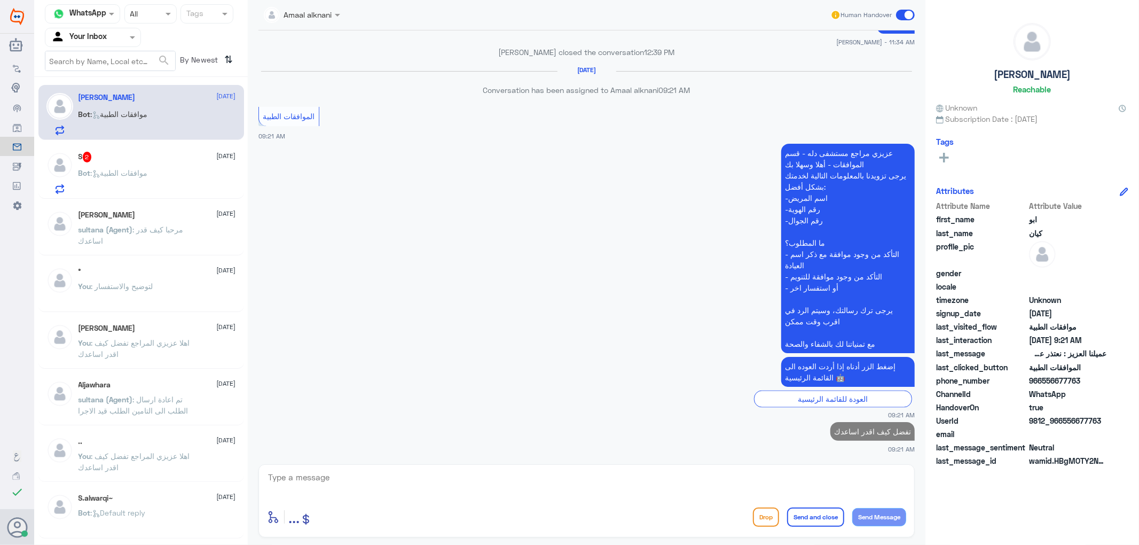
click at [185, 164] on div "S 2 [DATE] Bot : موافقات الطبية" at bounding box center [158, 173] width 158 height 42
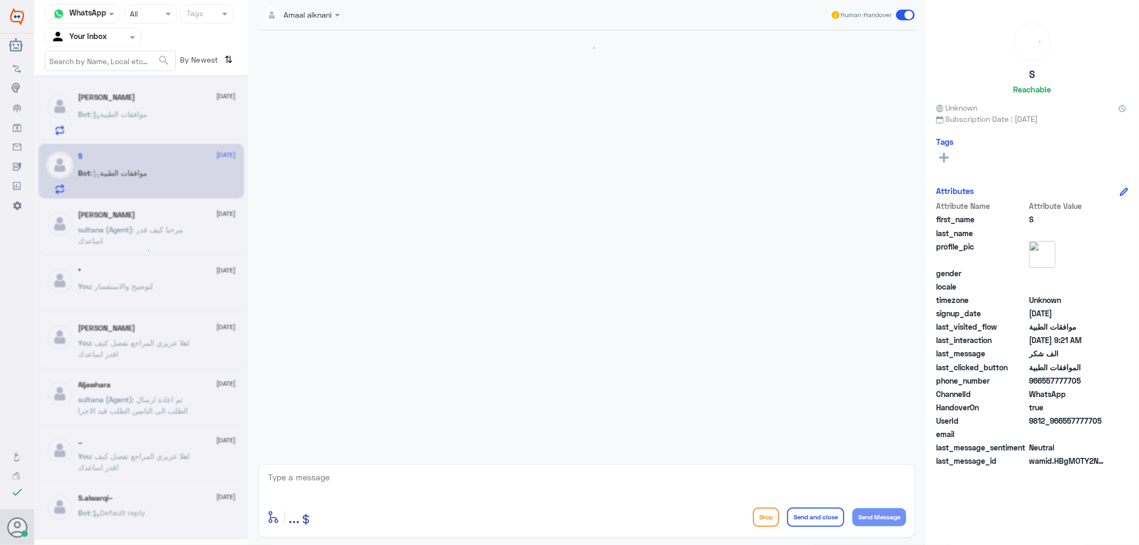
scroll to position [906, 0]
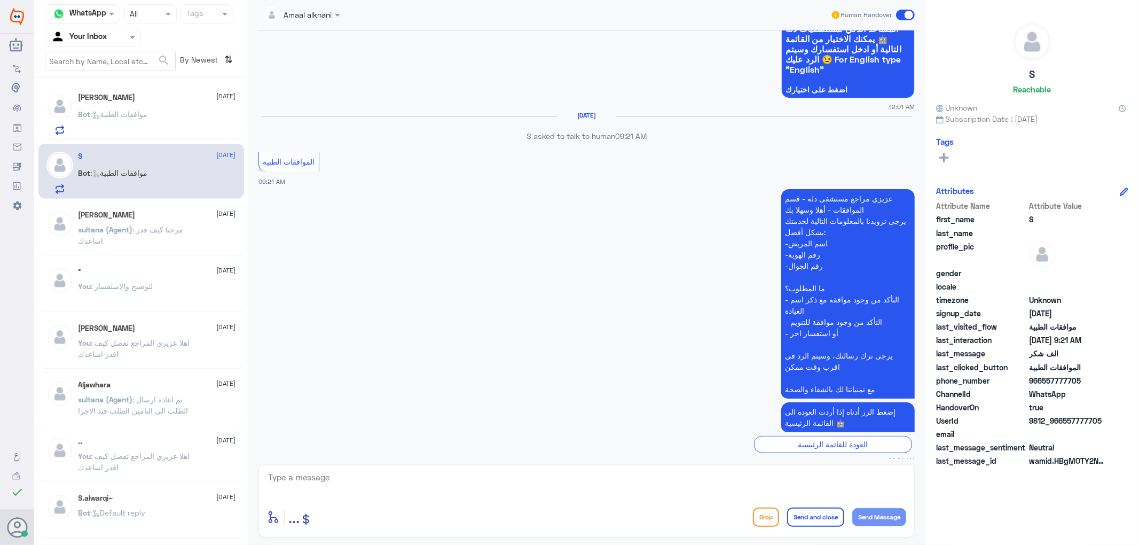
click at [347, 487] on textarea at bounding box center [586, 483] width 639 height 26
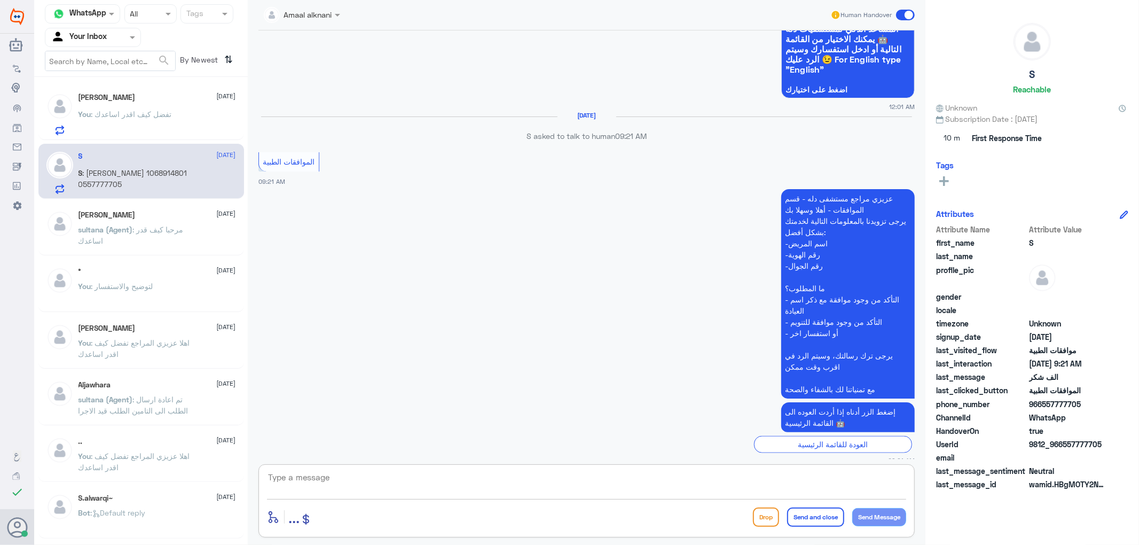
scroll to position [965, 0]
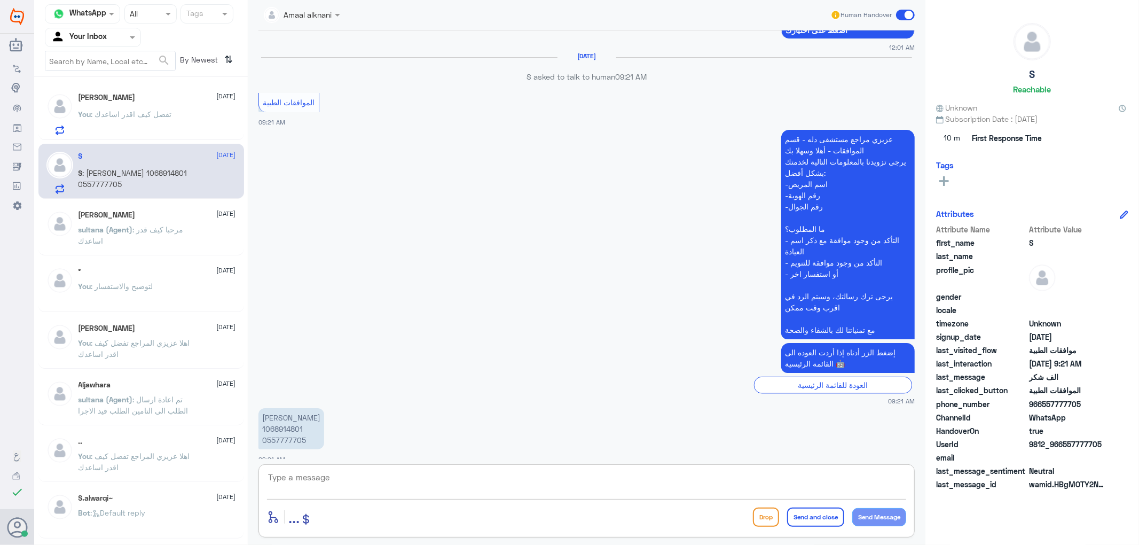
click at [294, 429] on p "[PERSON_NAME] 1068914801 0557777705" at bounding box center [292, 428] width 66 height 41
copy p "0557777705"
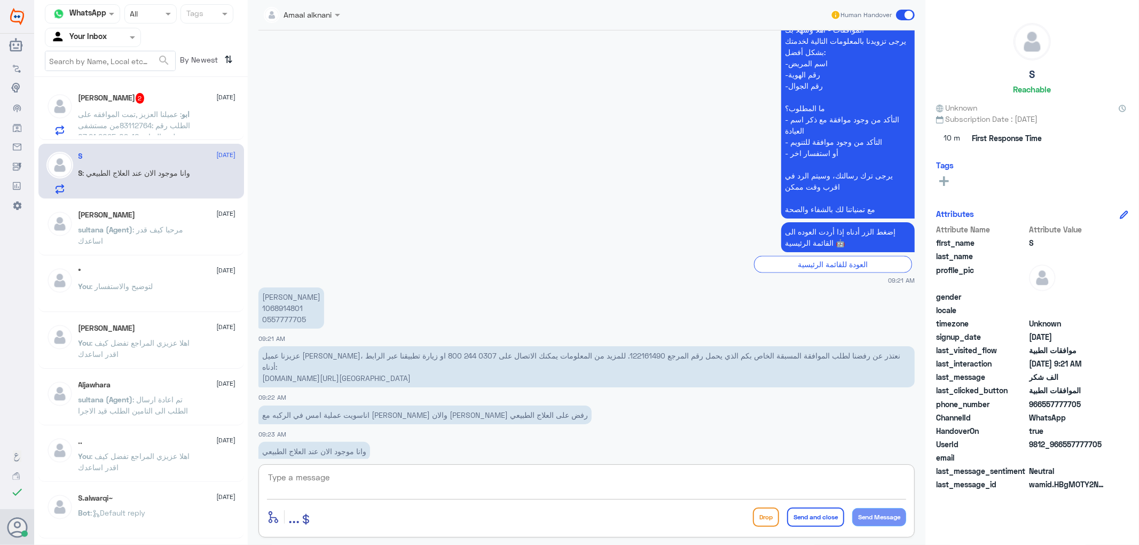
click at [360, 488] on textarea at bounding box center [586, 483] width 639 height 26
click at [564, 346] on p "عزيزنا عميل [PERSON_NAME]، نعتذر عن رفضنا لطلب الموافقة المسبقة الخاص بكم الذي …" at bounding box center [587, 366] width 656 height 41
copy p "122161490"
click at [402, 488] on textarea at bounding box center [586, 483] width 639 height 26
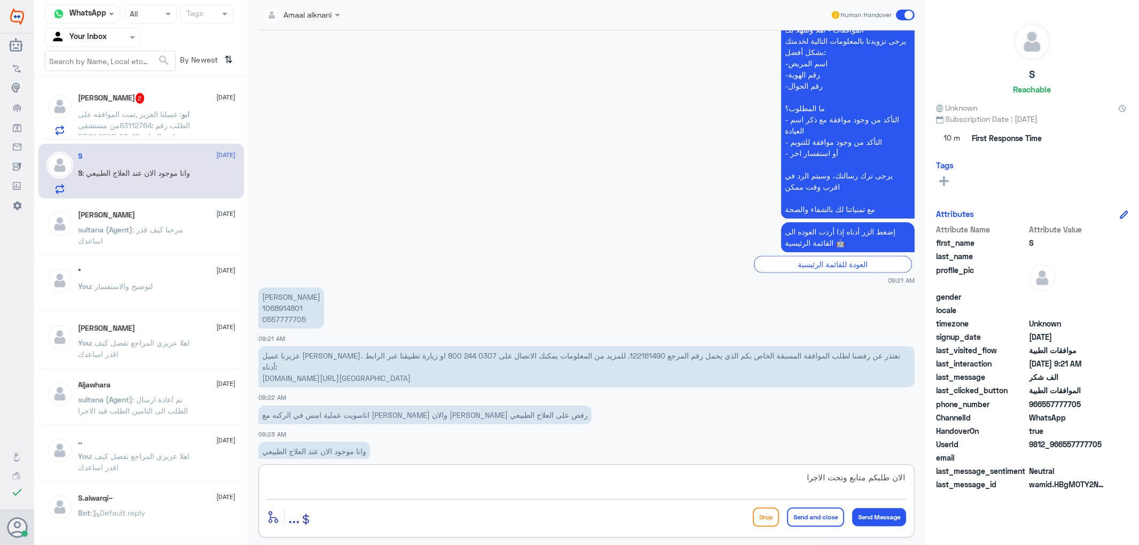
type textarea "الان طلبكم متابع وتحت الاجراء"
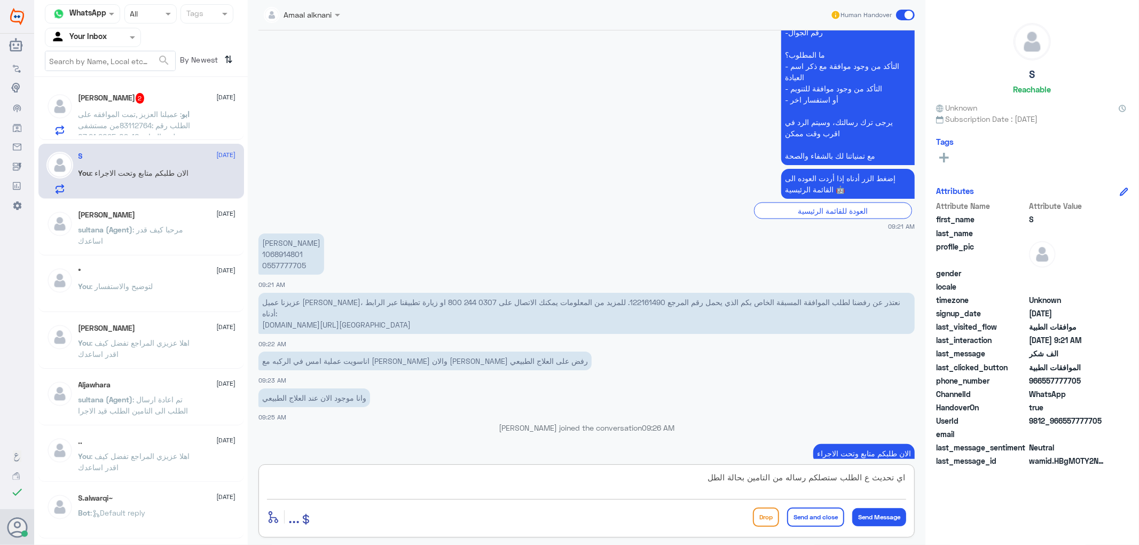
type textarea "اي تحديث ع الطلب ستصلكم رساله من التامين بحالة الطلب"
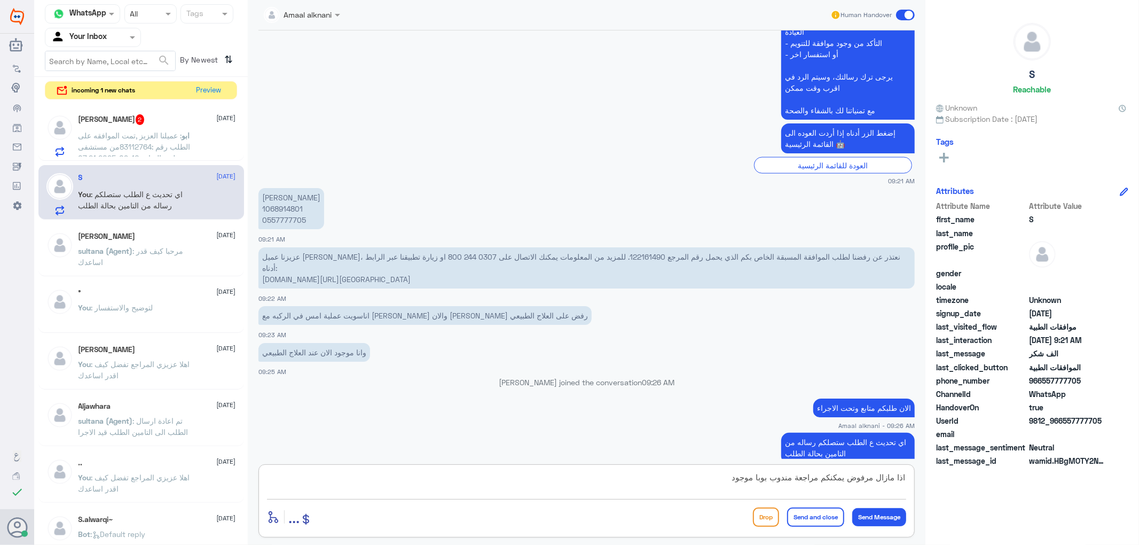
scroll to position [1275, 0]
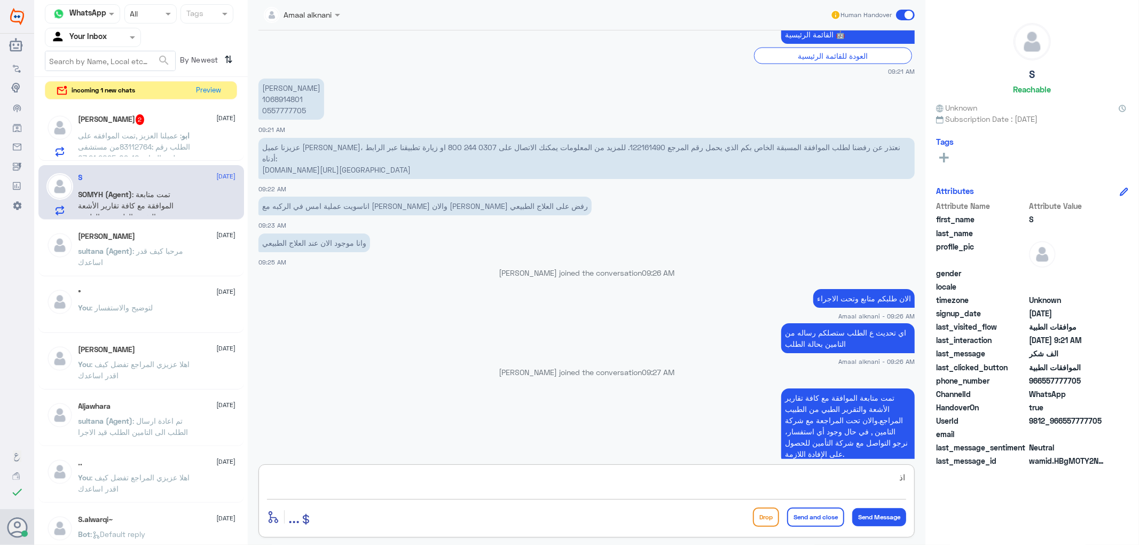
type textarea "ا"
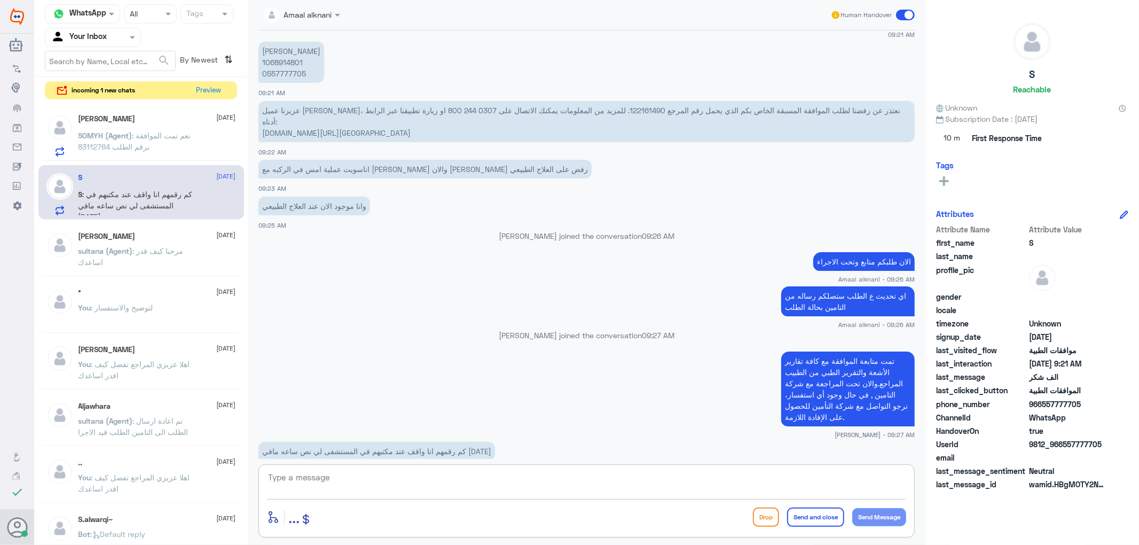
click at [472, 492] on textarea at bounding box center [586, 483] width 639 height 26
click at [132, 390] on div "[PERSON_NAME] [DATE] SOMYH (Agent) : نعم تمت الموافقة برقم الطلب 83112764 S [DA…" at bounding box center [141, 325] width 214 height 446
click at [132, 358] on p "You : اهلا عزيزي المراجع تفضل كيف اقدر اساعدك" at bounding box center [139, 371] width 120 height 27
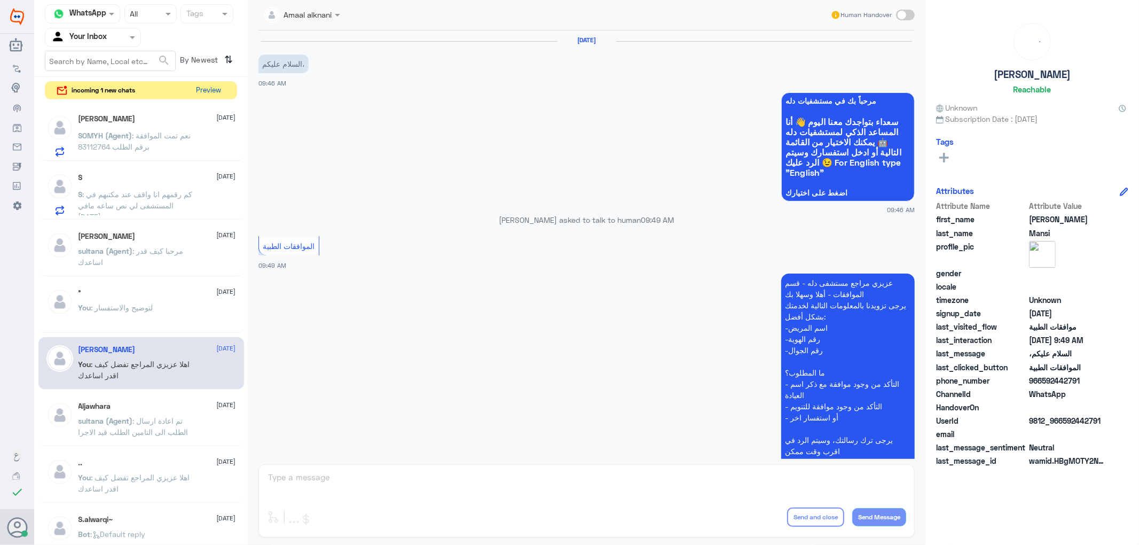
scroll to position [141, 0]
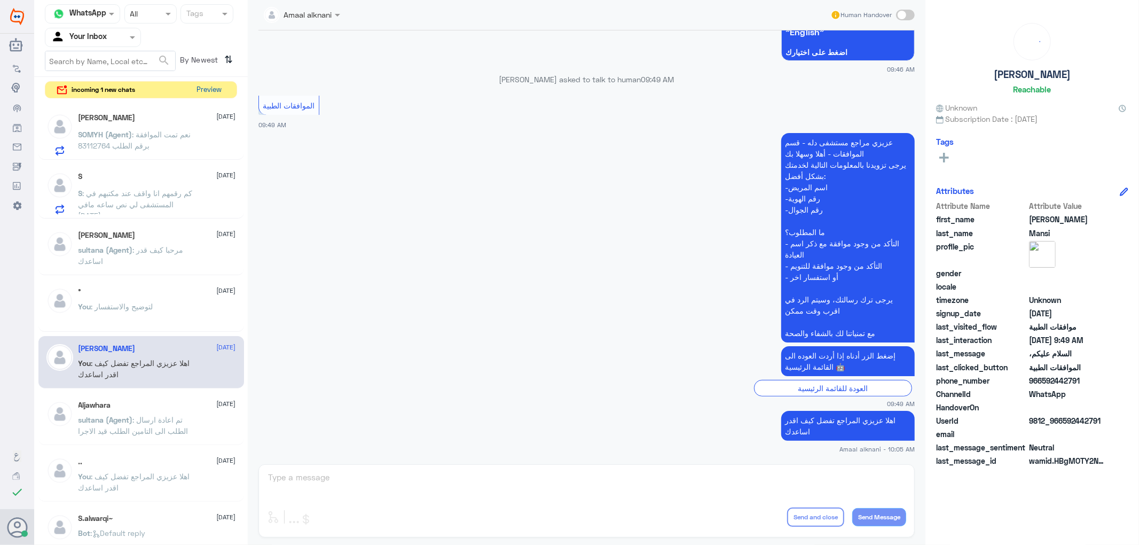
click at [212, 91] on button "Preview" at bounding box center [209, 90] width 33 height 17
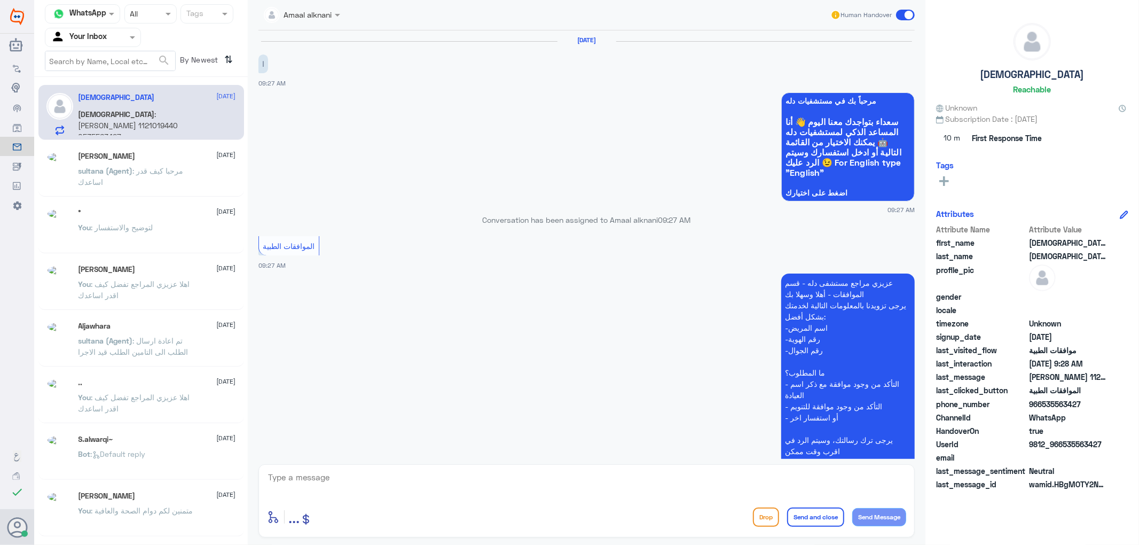
scroll to position [155, 0]
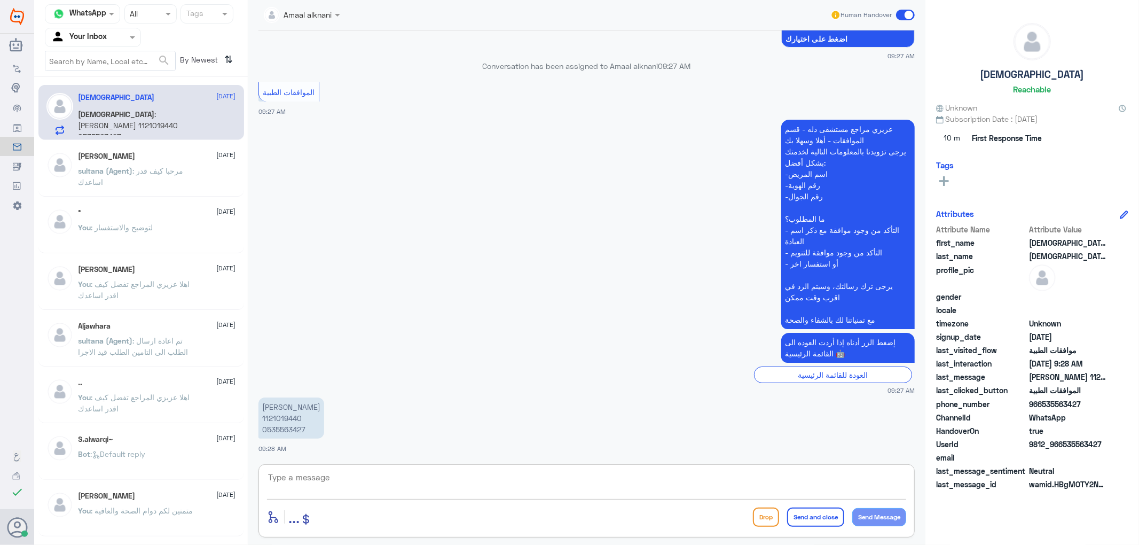
click at [321, 492] on textarea at bounding box center [586, 483] width 639 height 26
click at [322, 484] on textarea at bounding box center [586, 483] width 639 height 26
type textarea "تفضل كيف اقدر اساعدك"
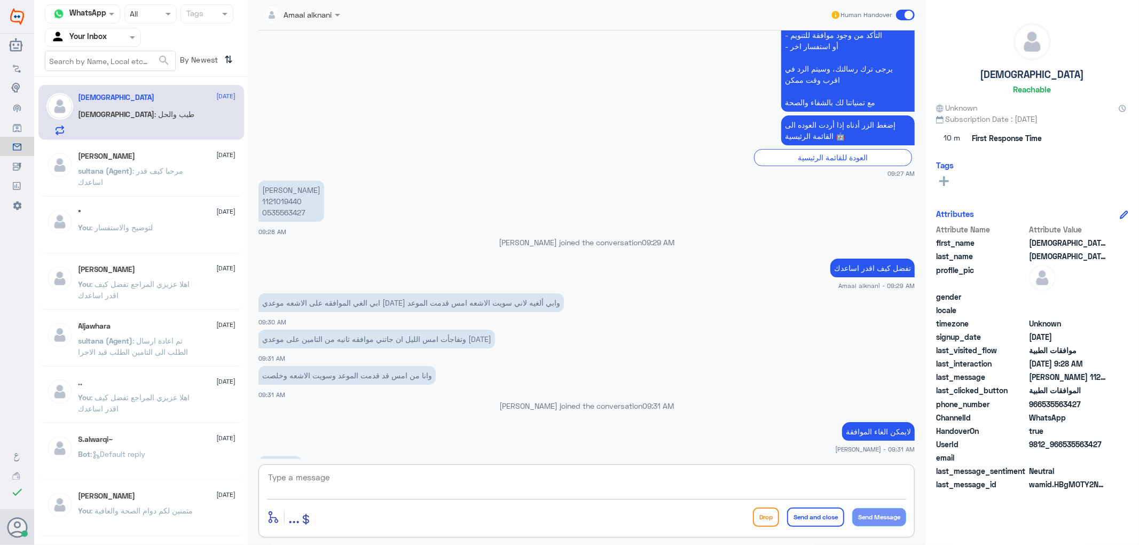
scroll to position [388, 0]
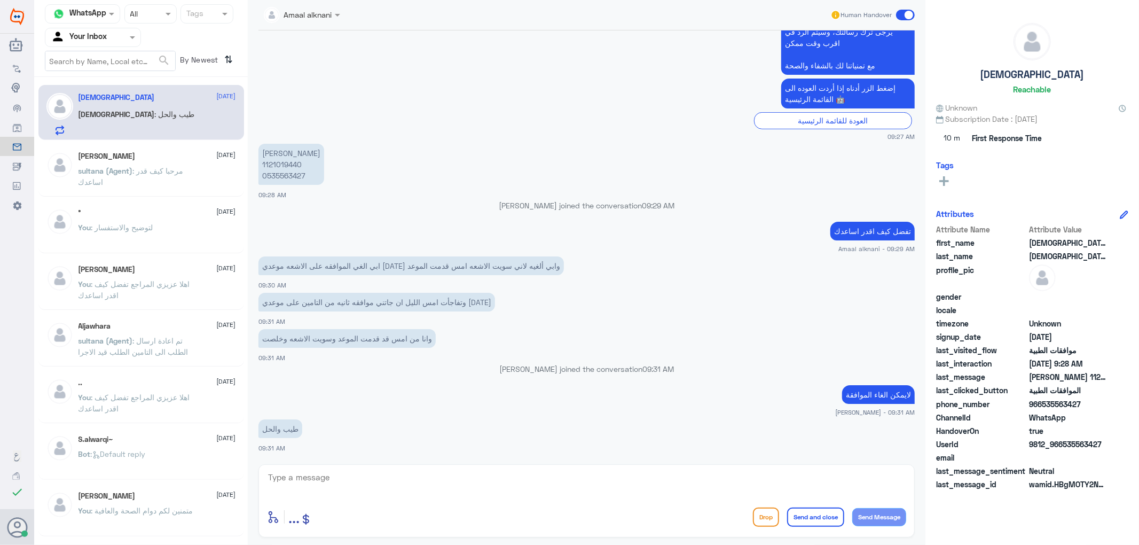
click at [124, 183] on p "[PERSON_NAME] (Agent) : مرحبا كيف قدر اساعدك" at bounding box center [139, 178] width 120 height 27
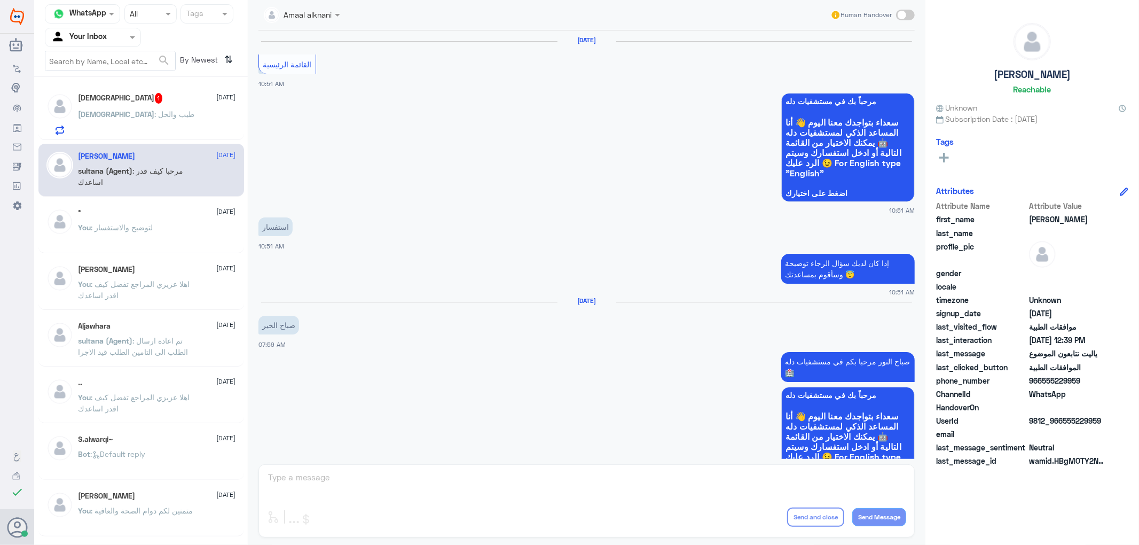
scroll to position [891, 0]
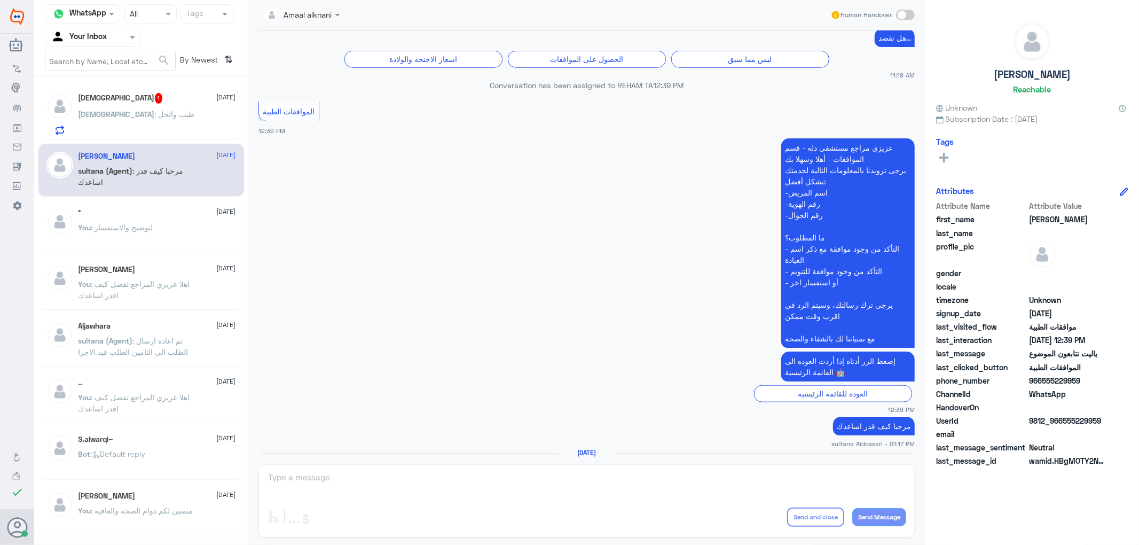
click at [346, 464] on div "Amaal alknani Human Handover [DATE] القائمة الرئيسية 10:51 AM مرحباً بك في مستش…" at bounding box center [587, 274] width 678 height 548
click at [98, 41] on input "text" at bounding box center [80, 37] width 59 height 12
click at [83, 118] on Team "Your Team" at bounding box center [87, 118] width 36 height 9
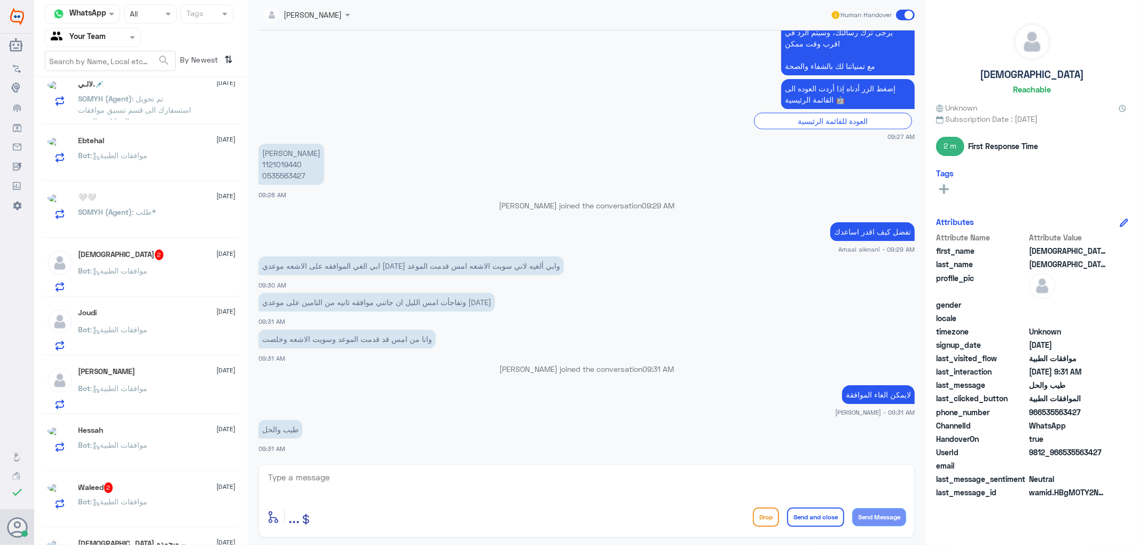
scroll to position [366, 0]
click at [124, 279] on p "Bot : موافقات الطبية" at bounding box center [113, 278] width 69 height 27
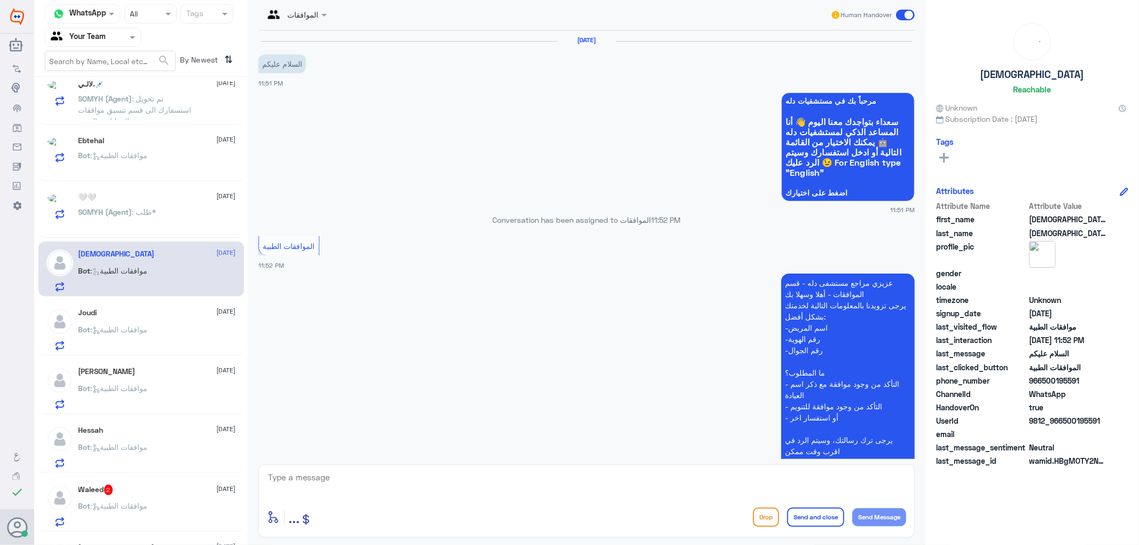
scroll to position [129, 0]
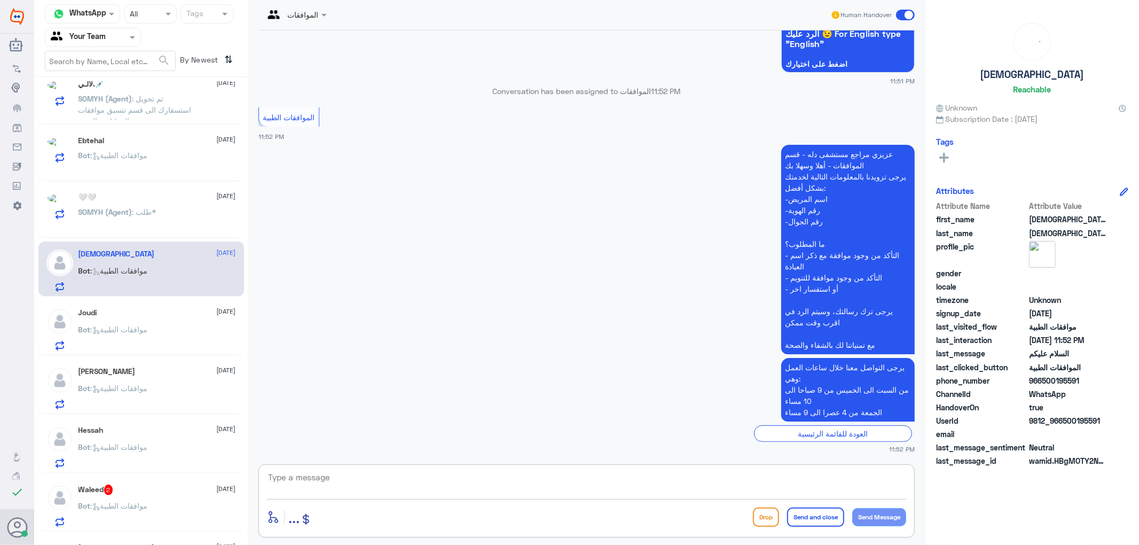
click at [378, 487] on textarea at bounding box center [586, 483] width 639 height 26
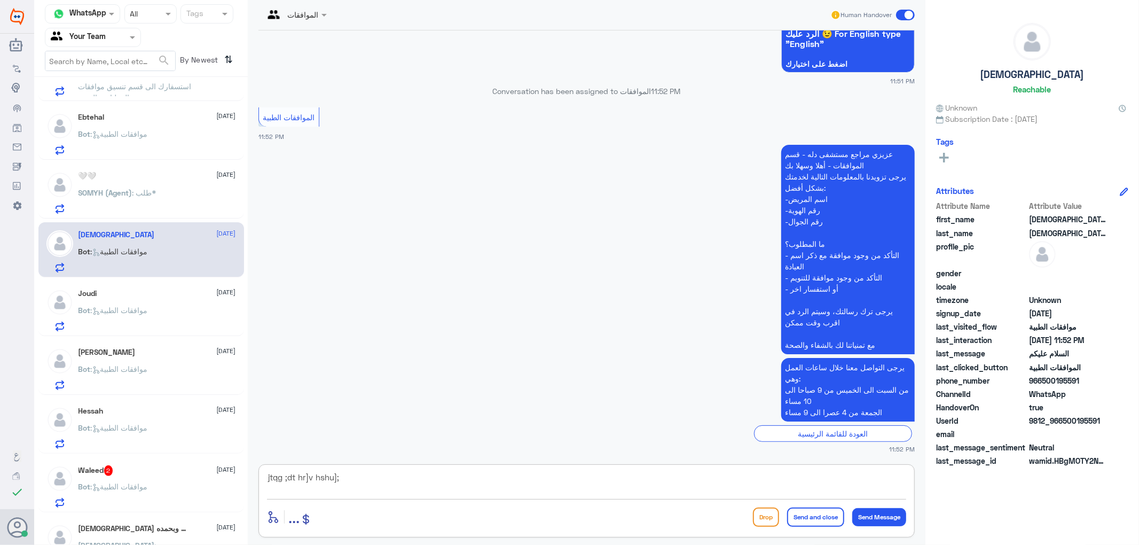
drag, startPoint x: 375, startPoint y: 479, endPoint x: 36, endPoint y: 437, distance: 342.3
click at [36, 437] on div "Channel WhatsApp Status × All Tags Agent Filter Your Team search By Newest ⇅ سب…" at bounding box center [586, 274] width 1105 height 548
paste textarea "1834759"
drag, startPoint x: 340, startPoint y: 485, endPoint x: 131, endPoint y: 465, distance: 209.8
click at [131, 465] on div "Channel WhatsApp Status × All Tags Agent Filter Your Team search By Newest ⇅ سب…" at bounding box center [586, 274] width 1105 height 548
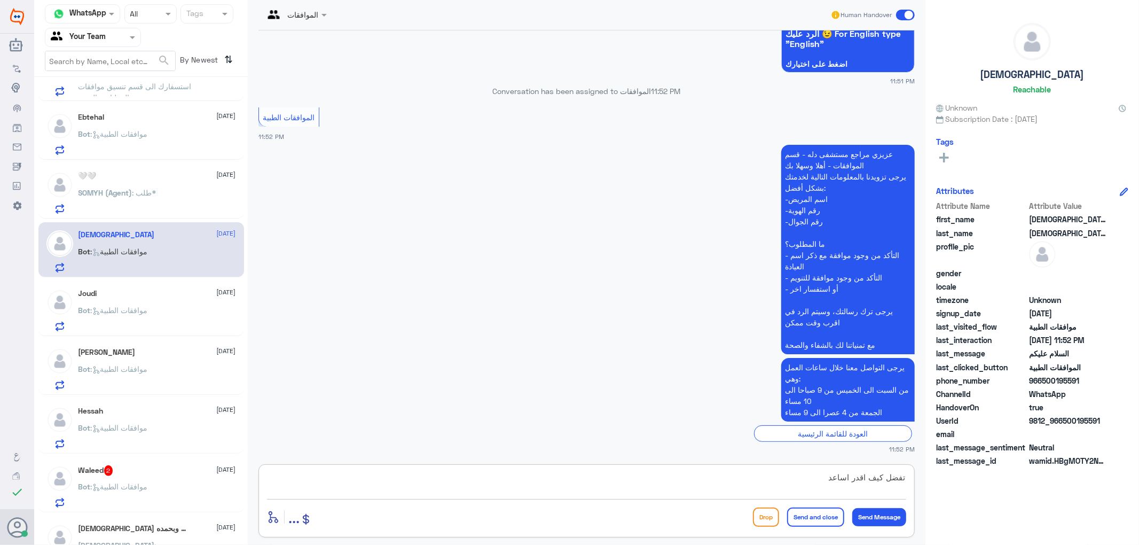
type textarea "تفضل كيف اقدر اساعدك"
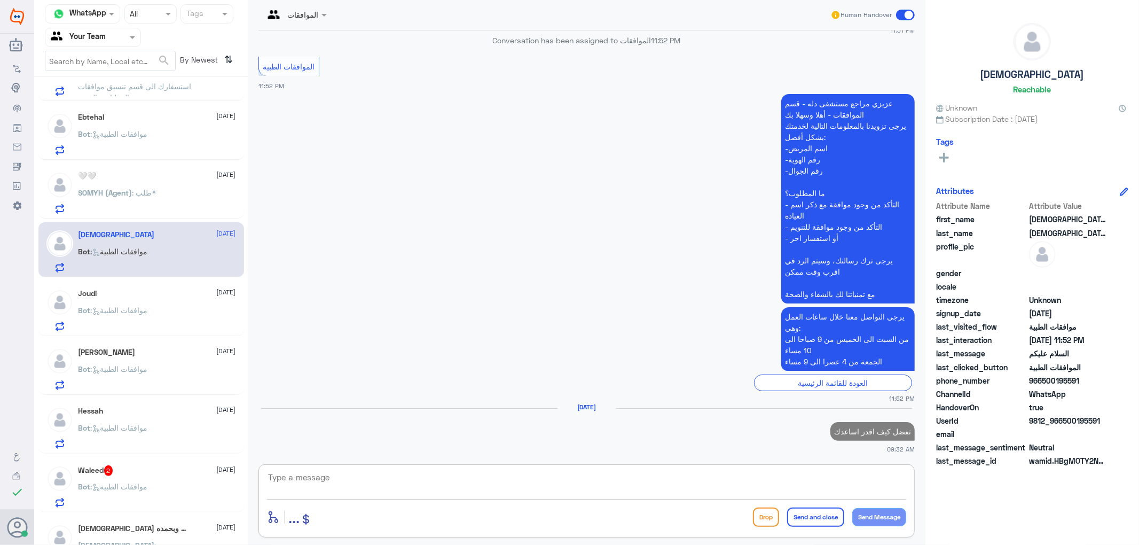
click at [890, 425] on p "تفضل كيف اقدر اساعدك" at bounding box center [873, 431] width 84 height 19
copy p "تفضل كيف اقدر اساعدك"
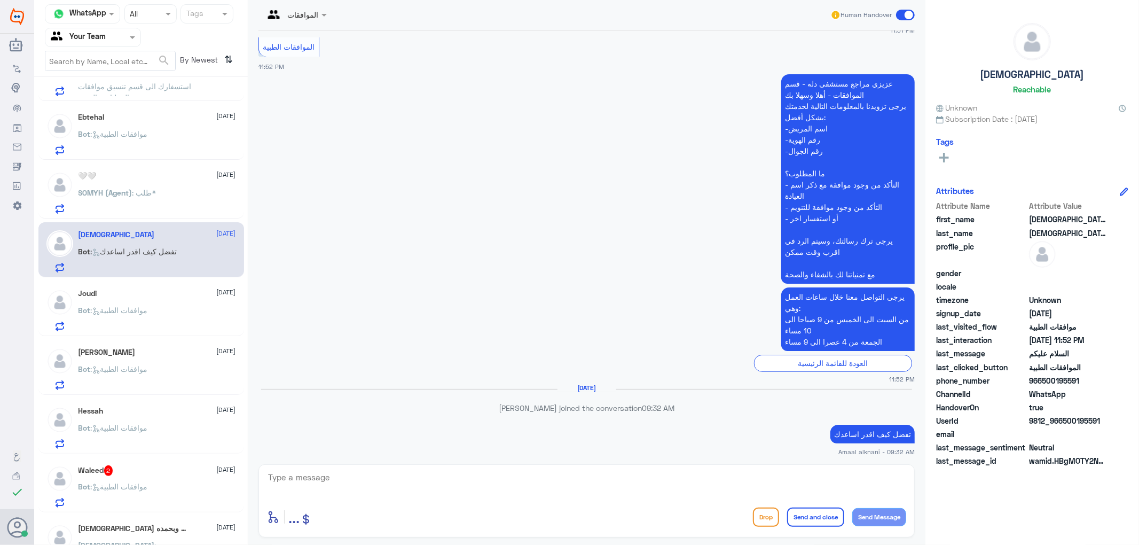
click at [163, 470] on div "Waleed 2 [DATE]" at bounding box center [158, 470] width 158 height 11
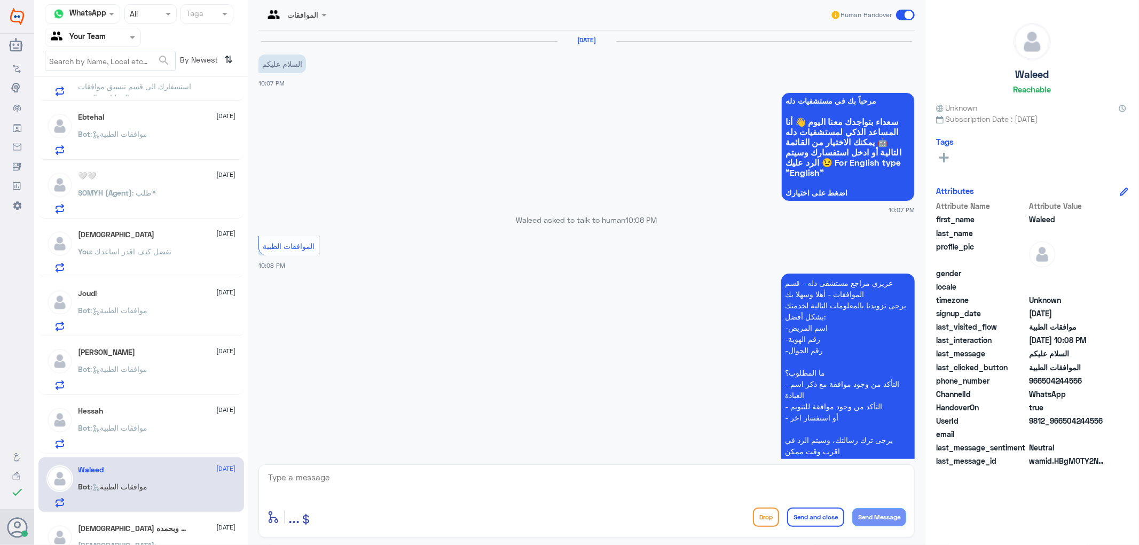
scroll to position [129, 0]
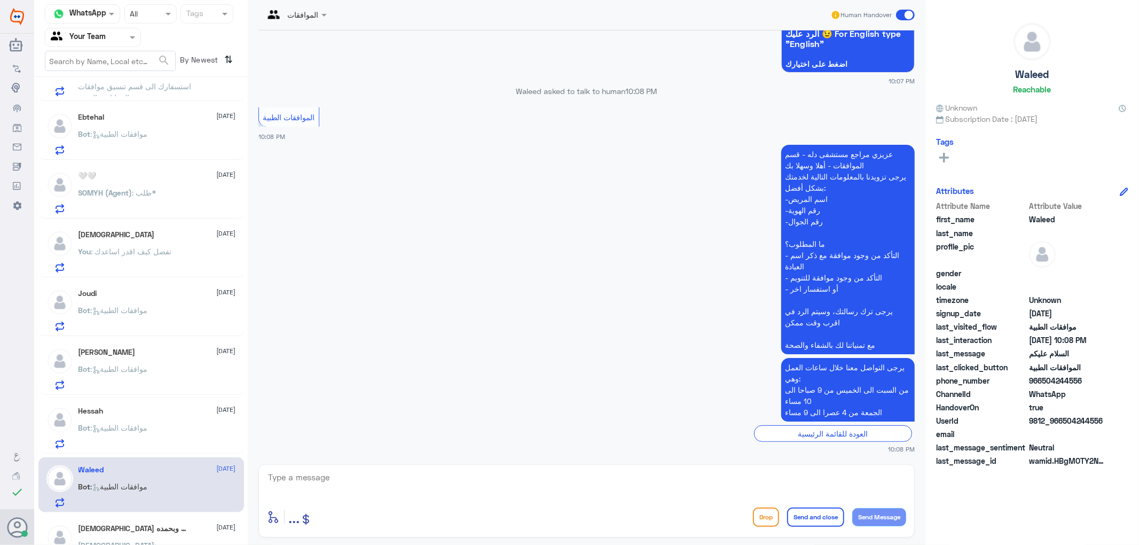
click at [385, 487] on textarea at bounding box center [586, 483] width 639 height 26
paste textarea "تفضل كيف اقدر اساعدك"
type textarea "تفضل كيف اقدر اساعدك"
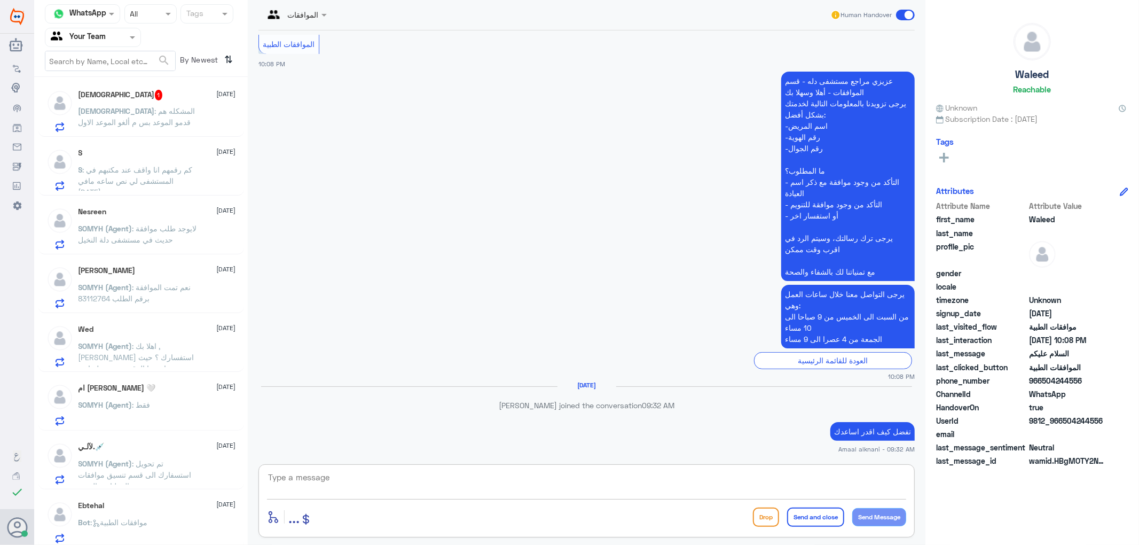
scroll to position [0, 0]
click at [87, 40] on input "text" at bounding box center [80, 37] width 59 height 12
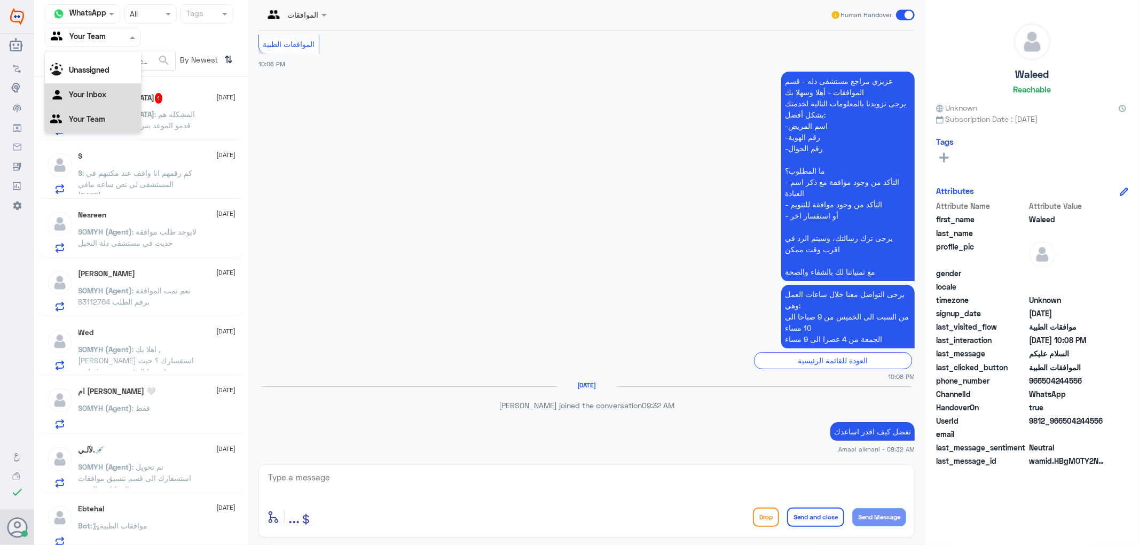
click at [106, 87] on div "Your Inbox" at bounding box center [93, 95] width 96 height 25
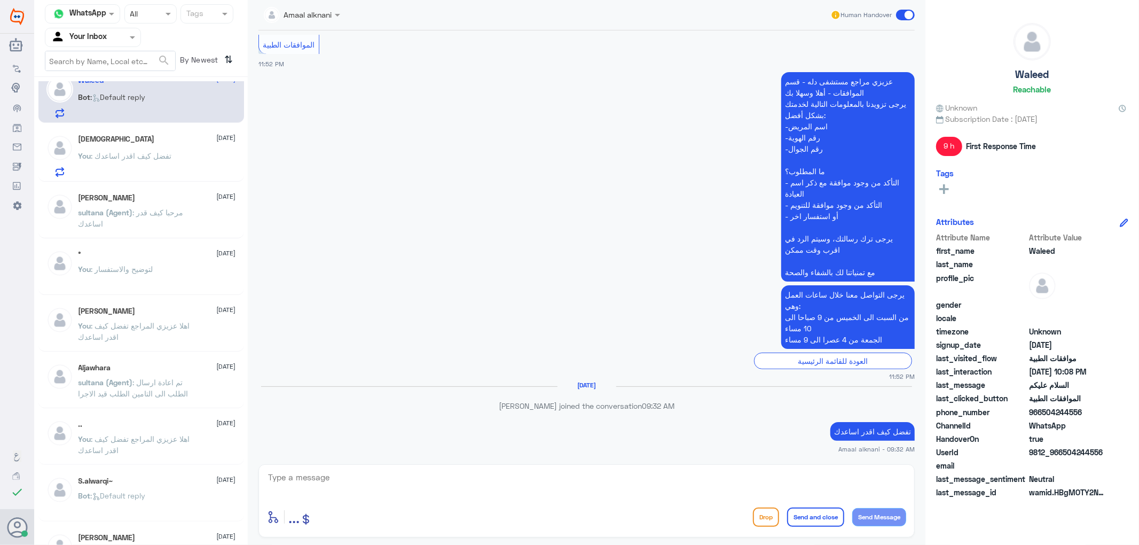
scroll to position [0, 0]
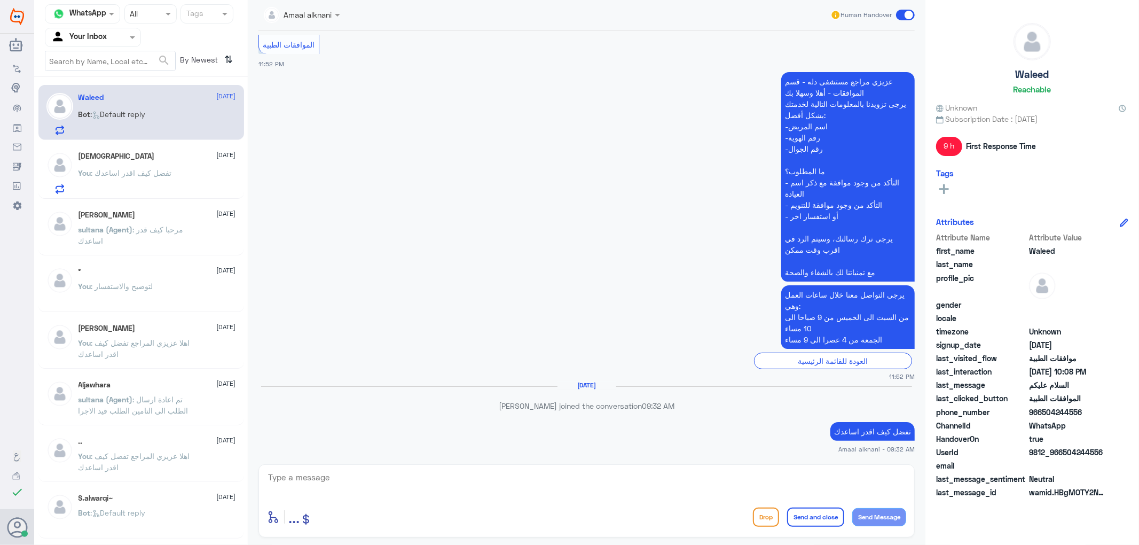
click at [127, 183] on p "You : تفضل كيف اقدر اساعدك" at bounding box center [125, 180] width 93 height 27
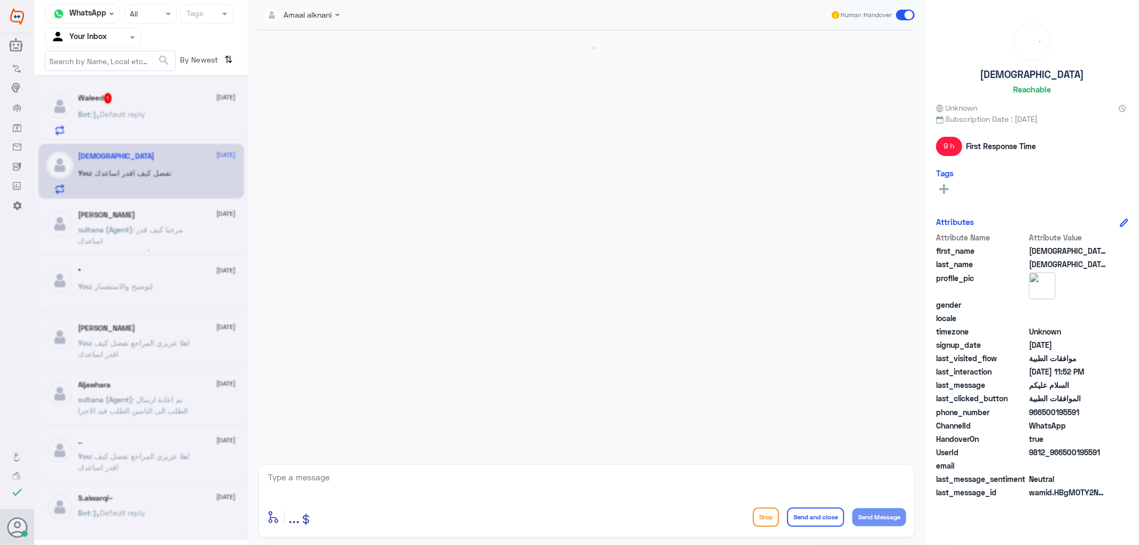
scroll to position [201, 0]
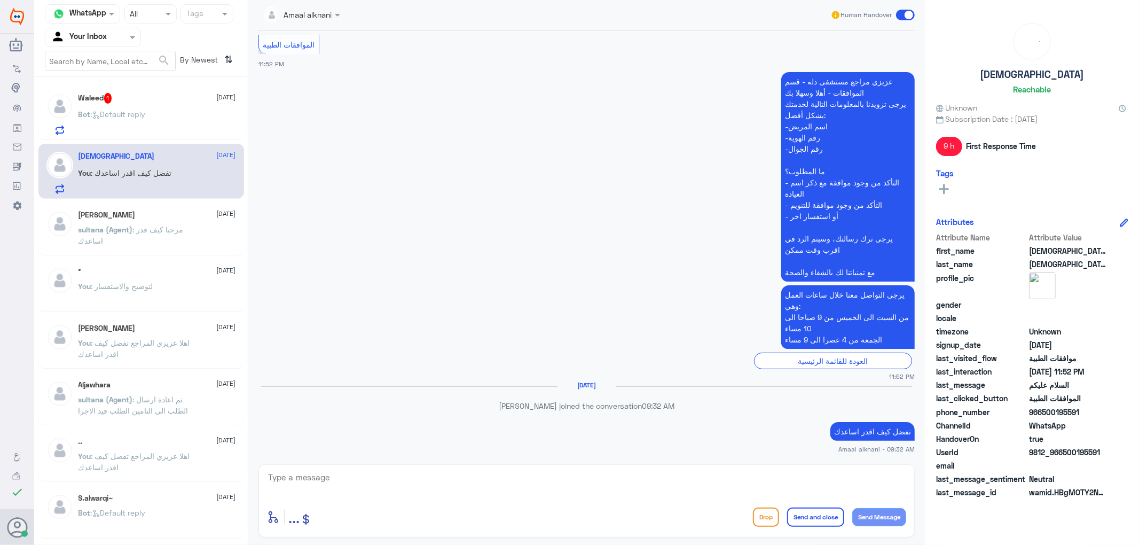
click at [137, 123] on p "Bot : Default reply" at bounding box center [112, 121] width 67 height 27
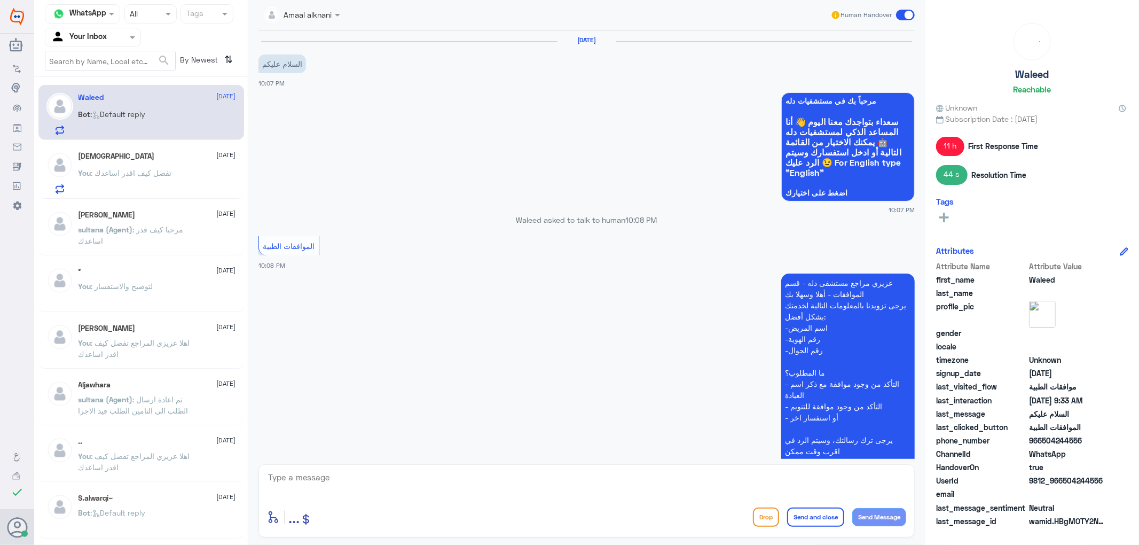
scroll to position [394, 0]
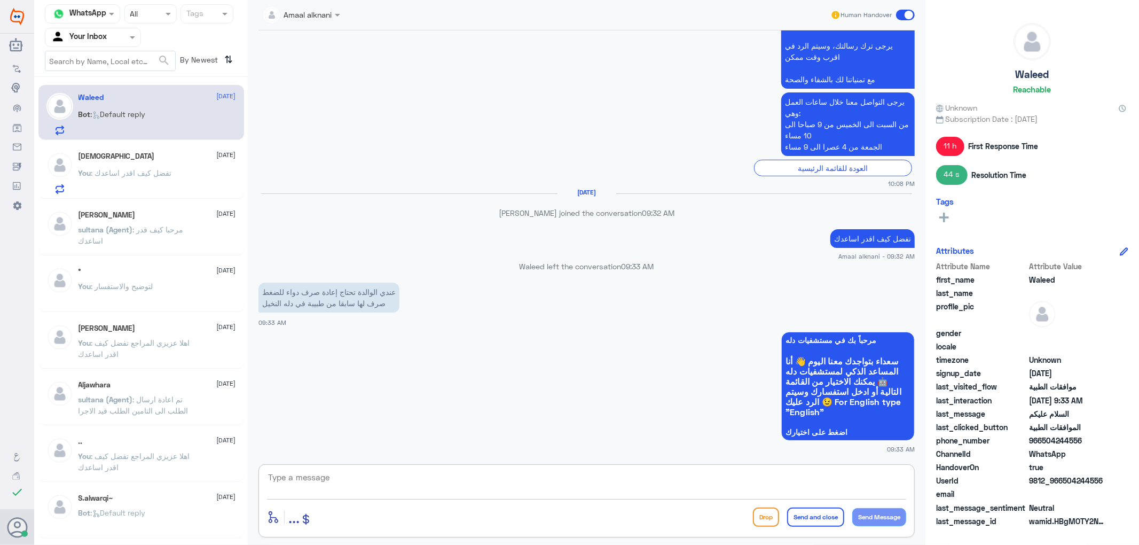
click at [406, 477] on textarea at bounding box center [586, 483] width 639 height 26
type textarea "لابد من مراجعة الطبيب لاعادة صرف الدواء"
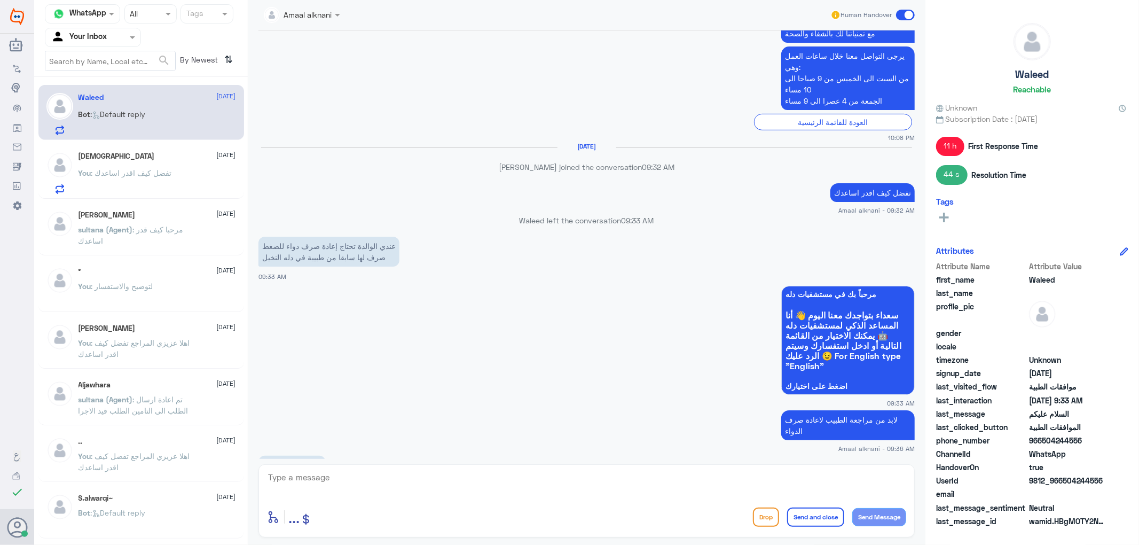
scroll to position [602, 0]
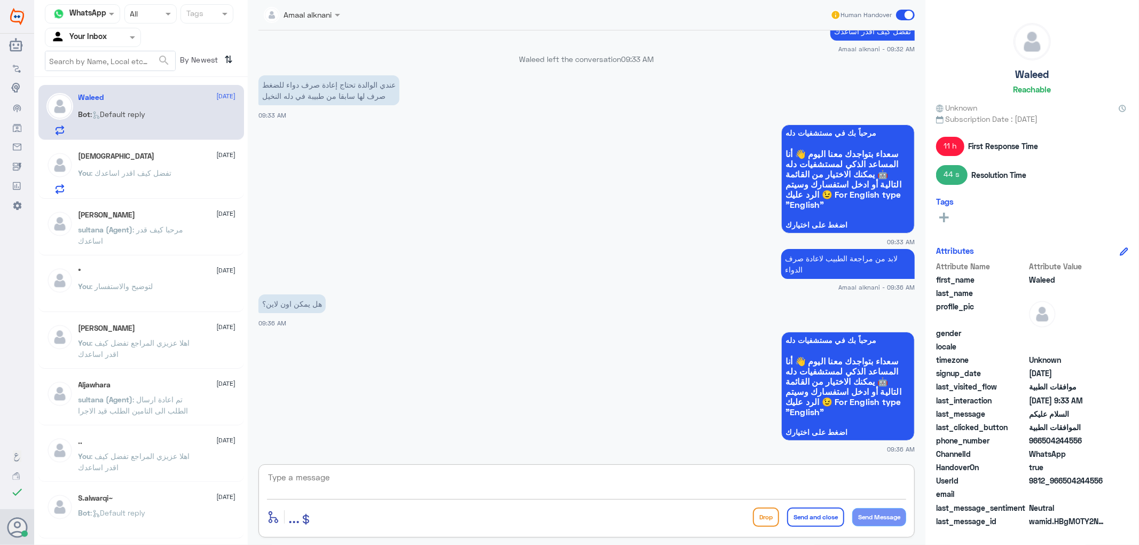
click at [312, 477] on textarea at bounding box center [586, 483] width 639 height 26
type textarea "يمكنكم الدخول ع تطبيق مستشفيات دلة"
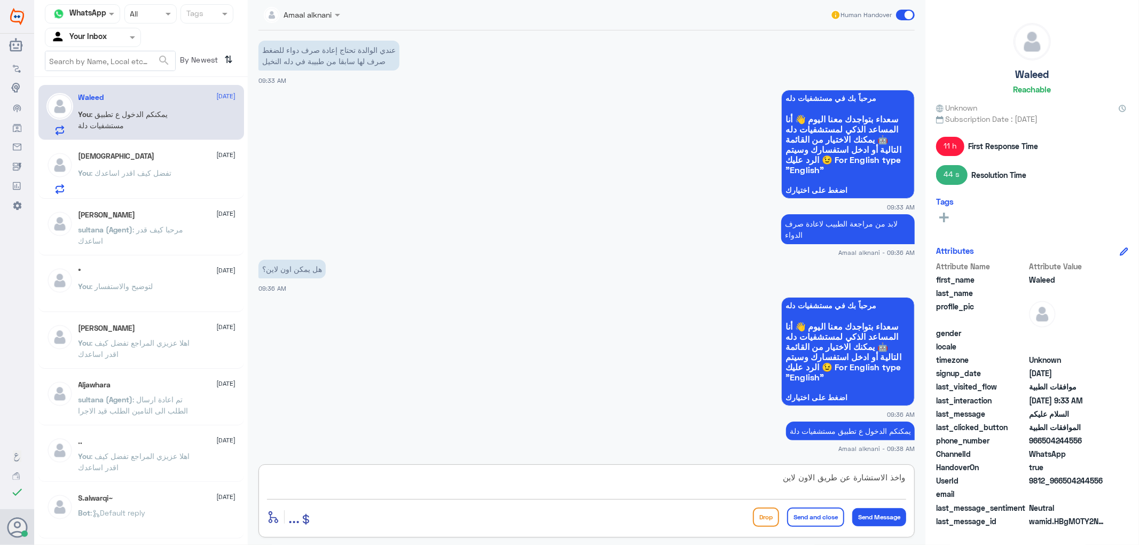
type textarea "واخذ الاستشارة عن طريق الاون لاين"
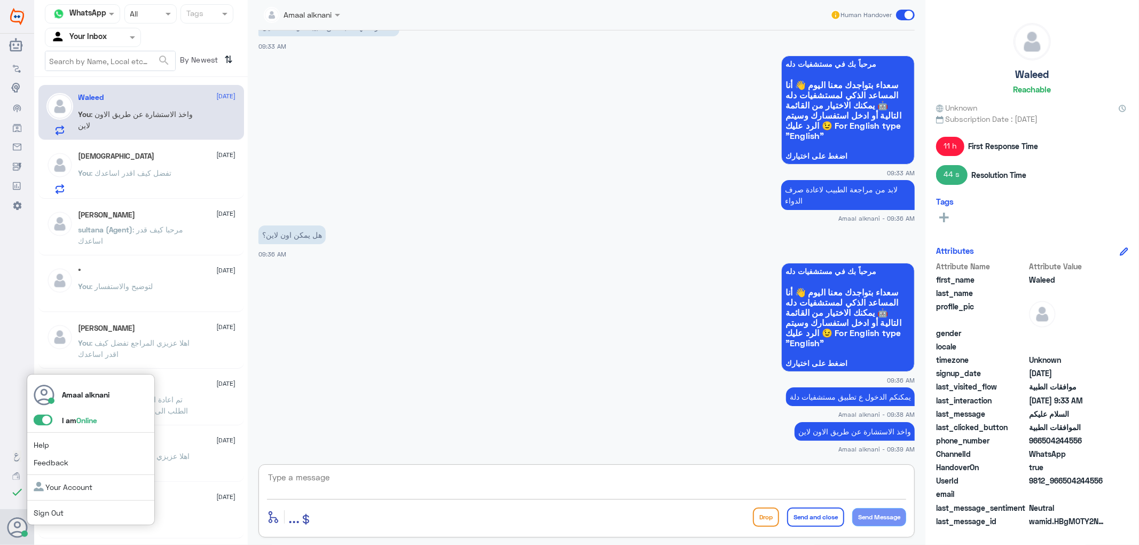
click at [41, 421] on span at bounding box center [43, 419] width 19 height 11
click at [0, 0] on input "checkbox" at bounding box center [0, 0] width 0 height 0
click at [54, 511] on link "Sign Out" at bounding box center [49, 512] width 30 height 9
